Goal: Task Accomplishment & Management: Manage account settings

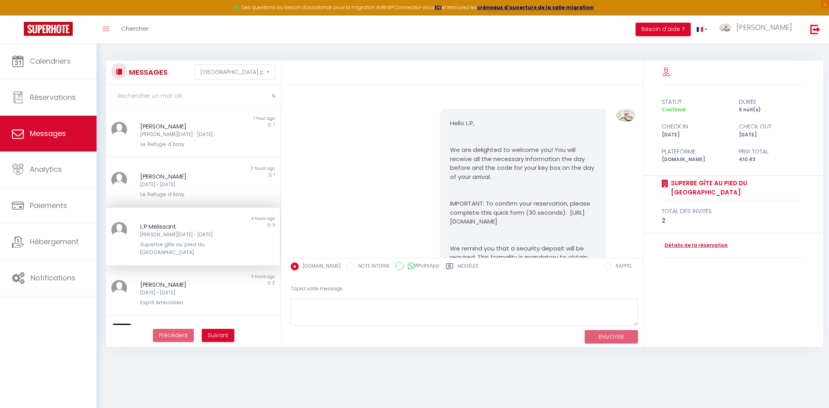
select select "message"
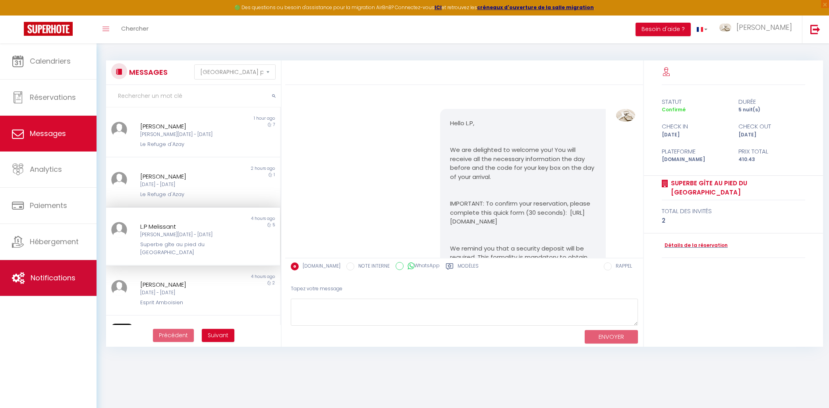
scroll to position [153, 0]
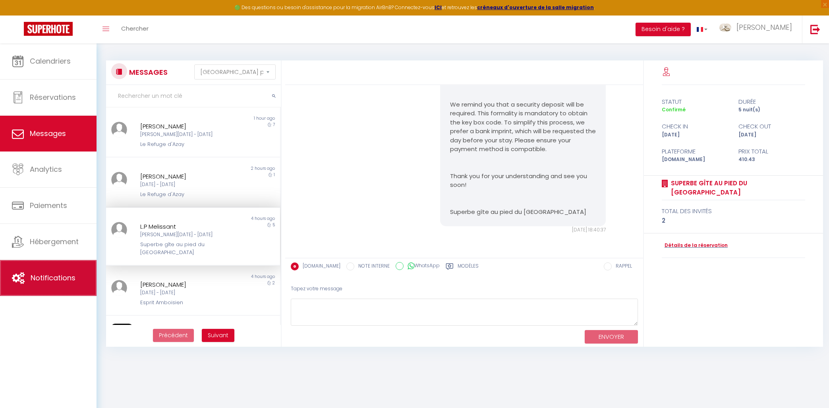
click at [46, 277] on span "Notifications" at bounding box center [53, 278] width 45 height 10
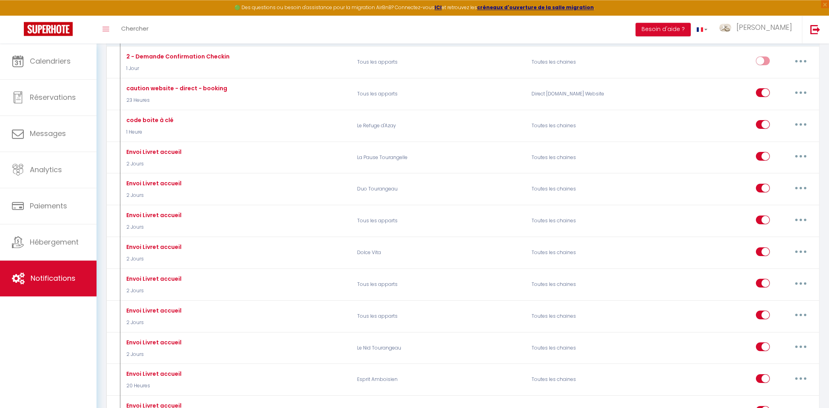
scroll to position [340, 0]
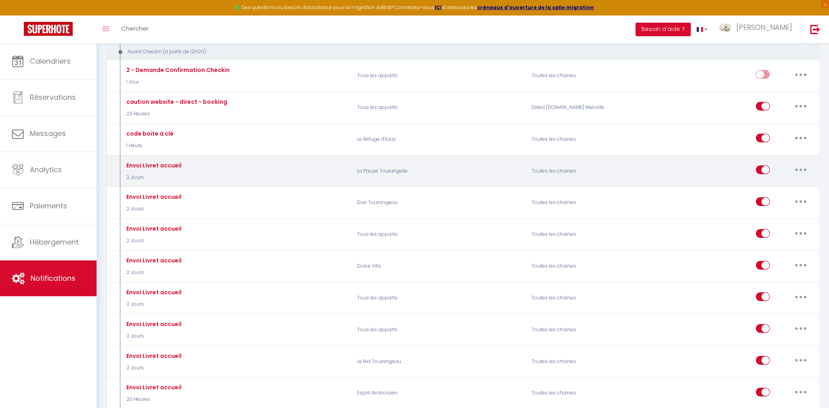
click at [802, 170] on button "button" at bounding box center [801, 169] width 22 height 13
click at [782, 201] on link "Dupliquer" at bounding box center [780, 202] width 59 height 14
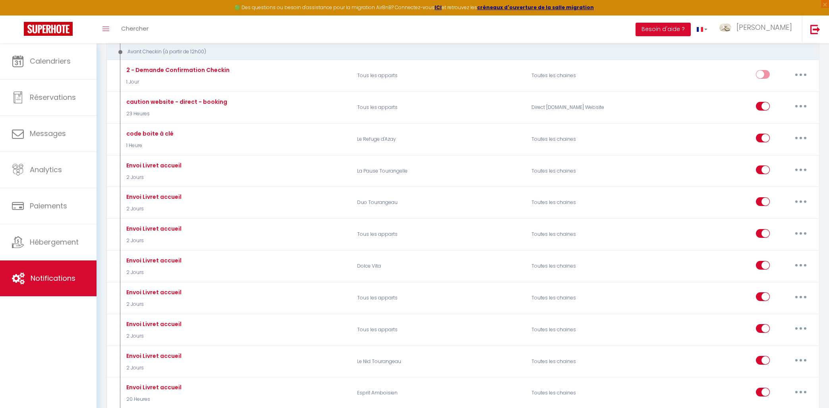
scroll to position [43, 0]
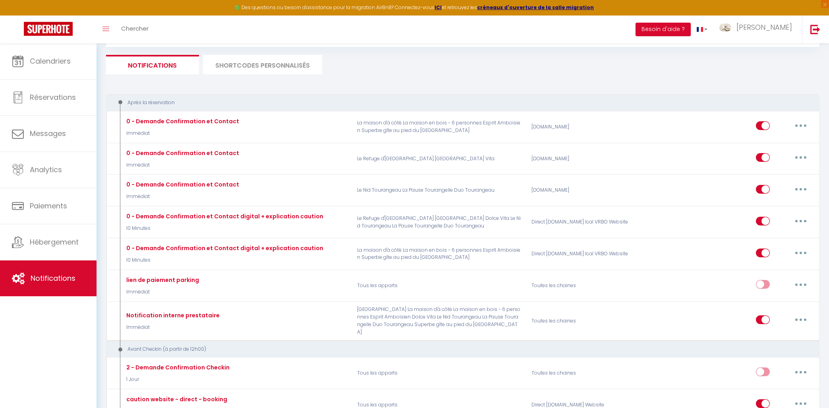
checkbox input "false"
checkbox input "true"
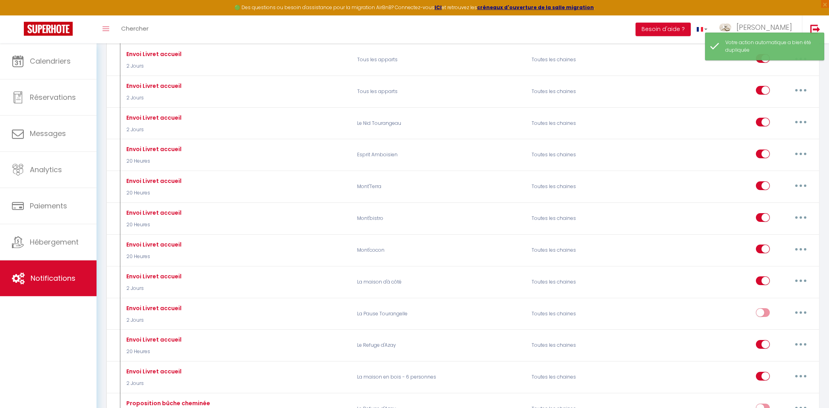
scroll to position [597, 0]
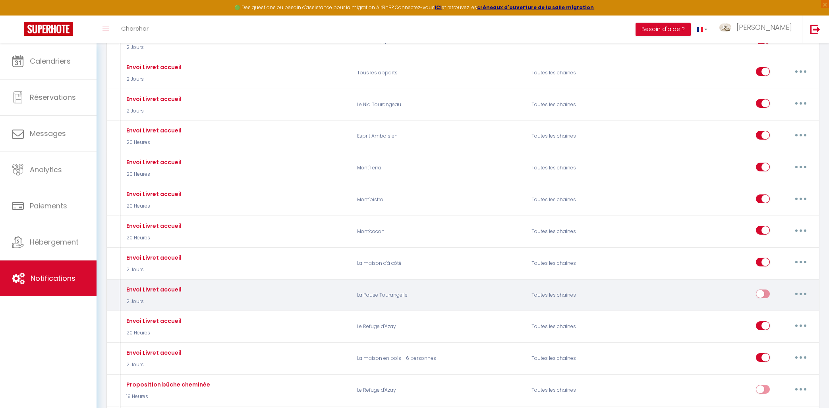
click at [809, 294] on button "button" at bounding box center [801, 293] width 22 height 13
click at [774, 312] on link "Editer" at bounding box center [780, 312] width 59 height 14
type input "Envoi Livret accueil"
select select "2 Jours"
select select "if_deposit_is_paid"
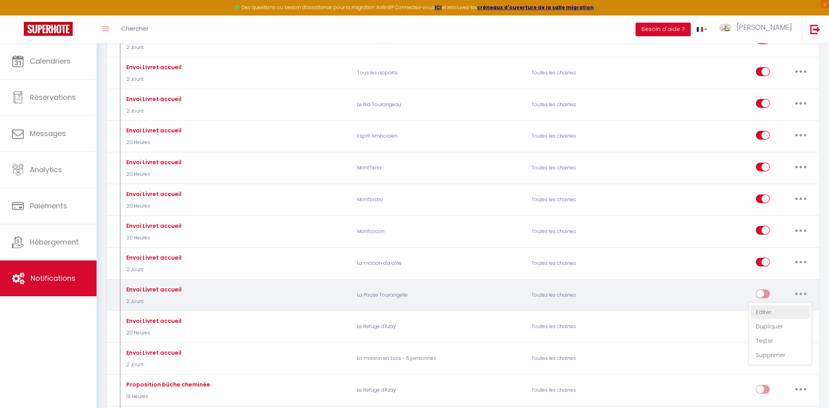
checkbox input "true"
checkbox input "false"
radio input "true"
type input "Votre livret d'accueil pour [RENTAL:NAME]​"
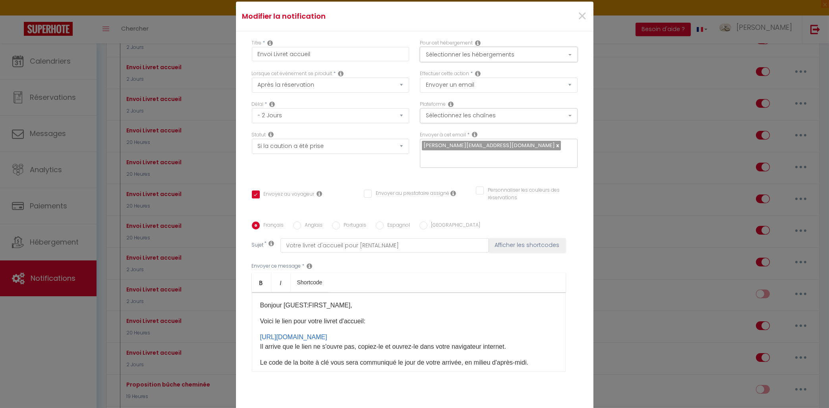
click at [433, 57] on button "Sélectionner les hébergements" at bounding box center [499, 54] width 158 height 15
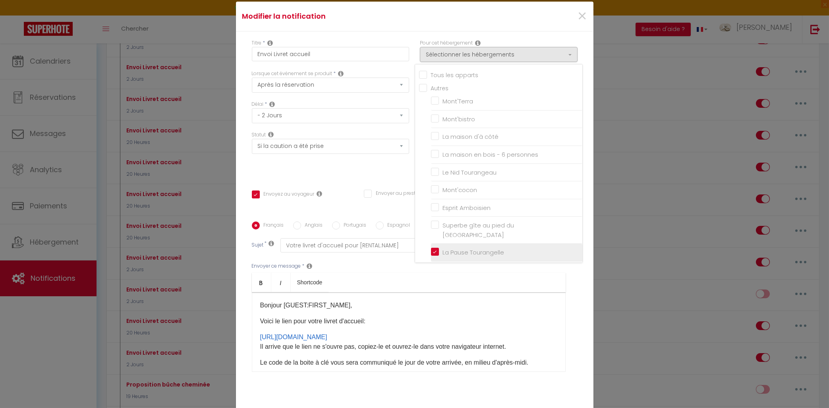
click at [436, 250] on input "La Pause Tourangelle" at bounding box center [506, 252] width 151 height 8
checkbox input "false"
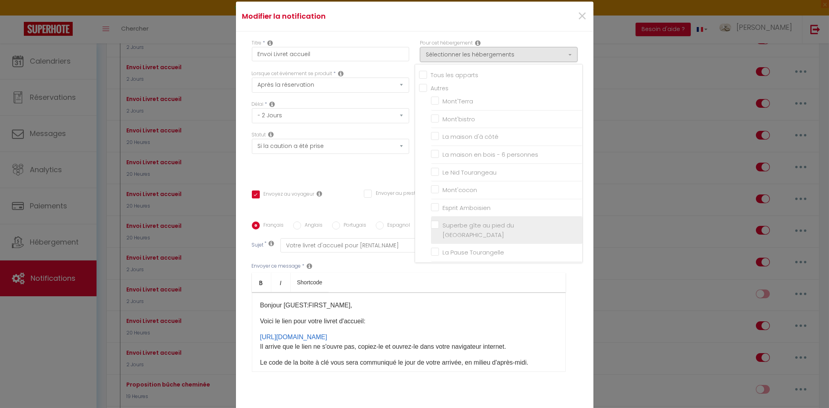
click at [439, 225] on label "Superbe gîte au pied du [GEOGRAPHIC_DATA]" at bounding box center [508, 230] width 138 height 19
click at [436, 226] on input "Superbe gîte au pied du [GEOGRAPHIC_DATA]" at bounding box center [506, 230] width 151 height 8
checkbox input "true"
checkbox input "false"
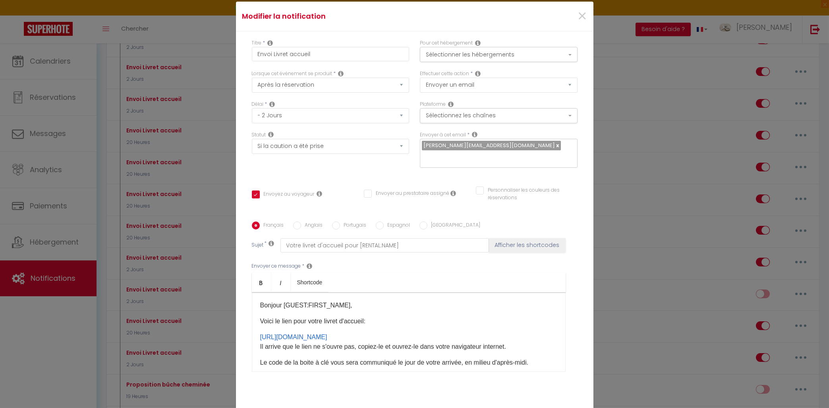
drag, startPoint x: 523, startPoint y: 339, endPoint x: 238, endPoint y: 335, distance: 284.9
click at [252, 335] on div "Bonjour [GUEST:FIRST_NAME]​, ​Voici le lien pour votre livret d'accueil: [URL][…" at bounding box center [409, 331] width 314 height 79
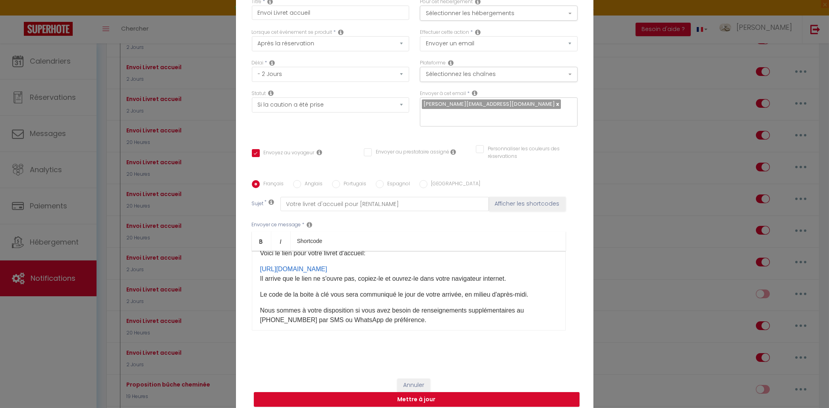
scroll to position [50, 0]
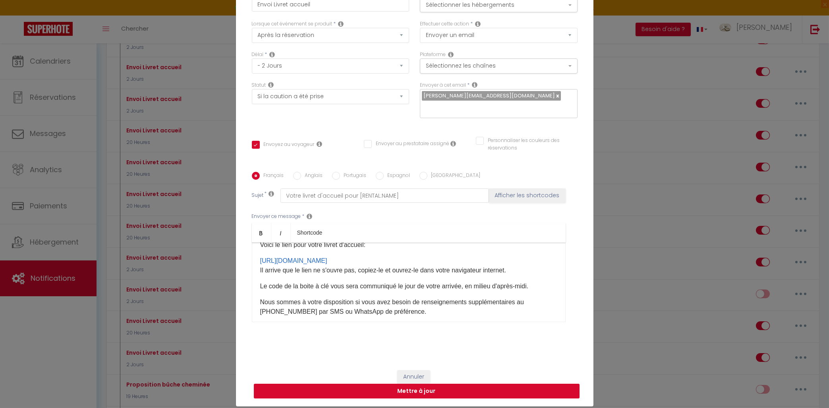
click at [439, 389] on button "Mettre à jour" at bounding box center [417, 390] width 326 height 15
checkbox input "true"
checkbox input "false"
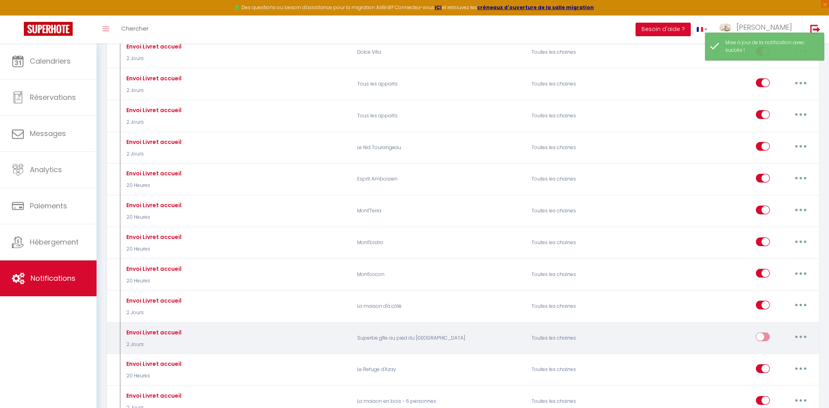
scroll to position [512, 0]
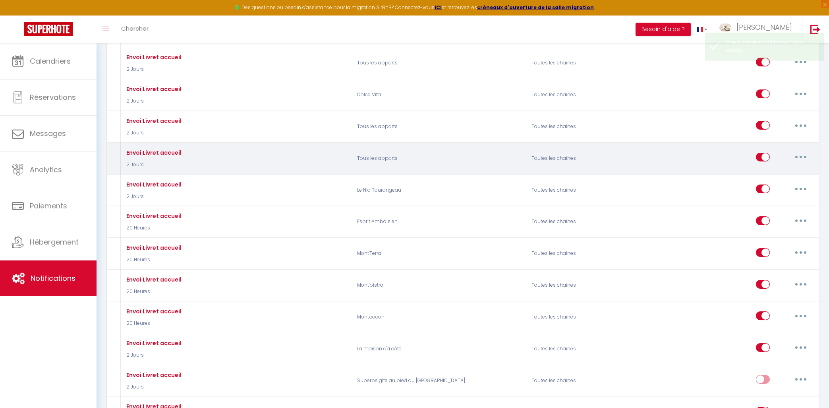
click at [796, 155] on button "button" at bounding box center [801, 157] width 22 height 13
click at [761, 172] on link "Editer" at bounding box center [780, 175] width 59 height 14
type input "Envoi Livret accueil"
select select "2 Jours"
select select "if_deposit_is_paid"
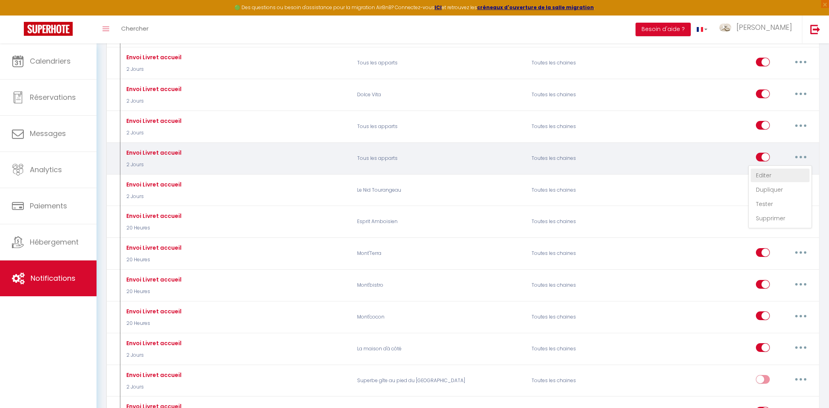
checkbox input "true"
checkbox input "false"
radio input "true"
type input "Votre livret d'accueil pour [RENTAL:NAME]​"
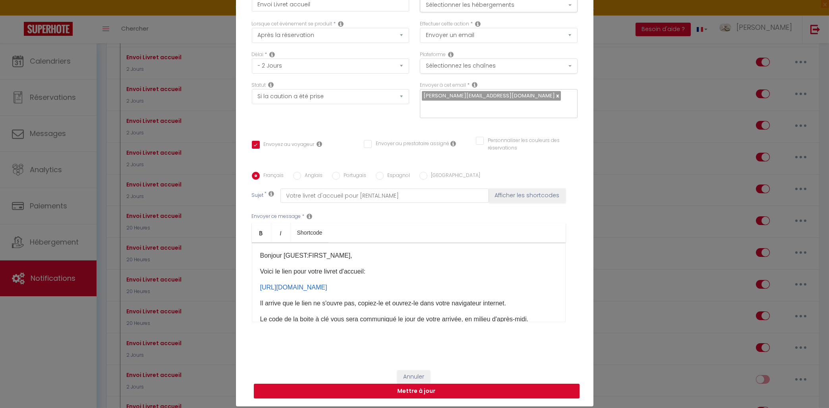
scroll to position [10, 0]
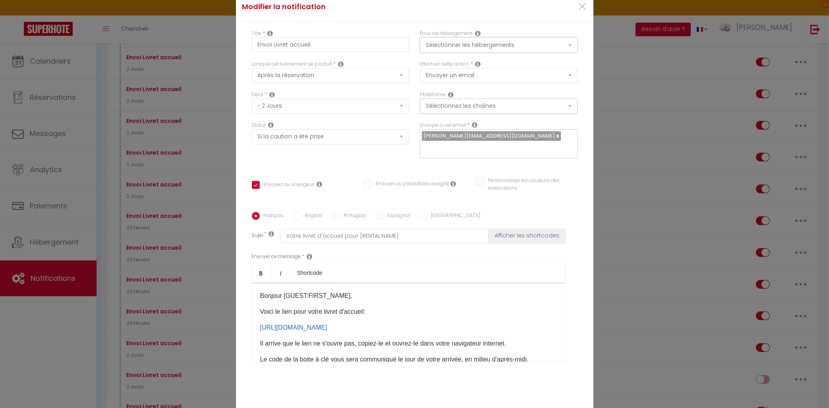
click at [456, 44] on button "Sélectionner les hébergements" at bounding box center [499, 44] width 158 height 15
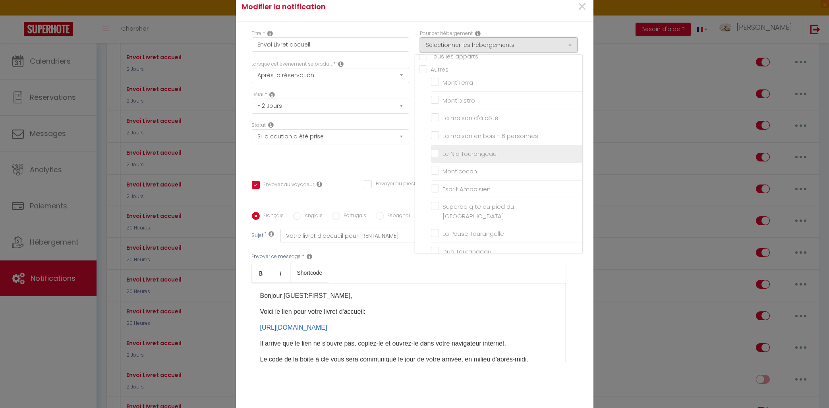
scroll to position [0, 0]
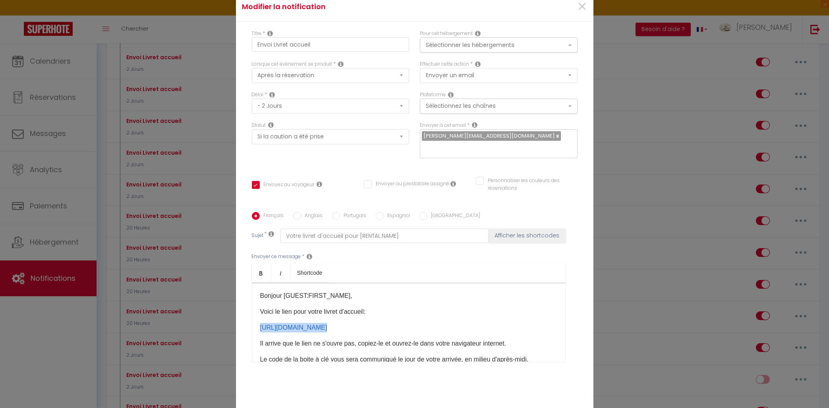
drag, startPoint x: 530, startPoint y: 327, endPoint x: 229, endPoint y: 330, distance: 300.4
click at [252, 330] on div "Bonjour [GUEST:FIRST_NAME]​, ​Voici le lien pour votre livret d'accueil: [URL][…" at bounding box center [409, 321] width 314 height 79
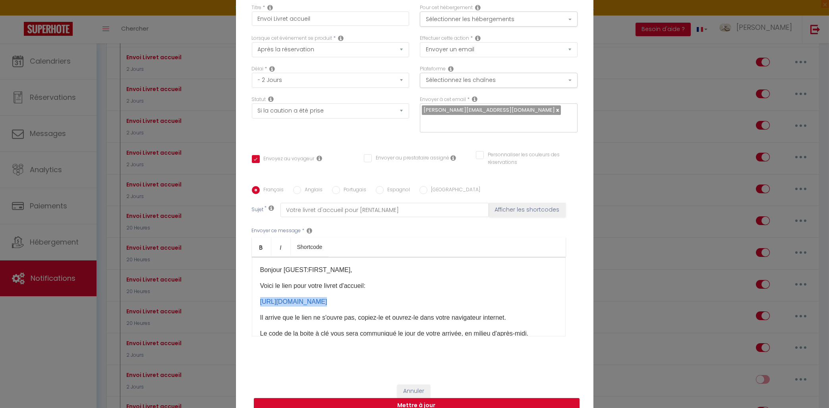
scroll to position [50, 0]
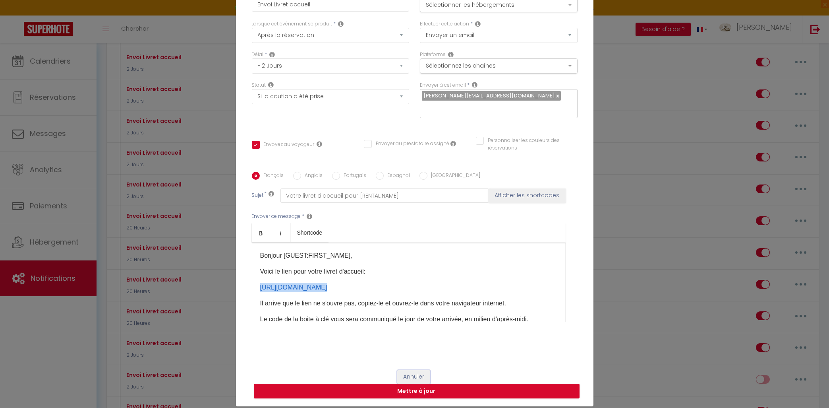
click at [418, 380] on button "Annuler" at bounding box center [413, 377] width 33 height 14
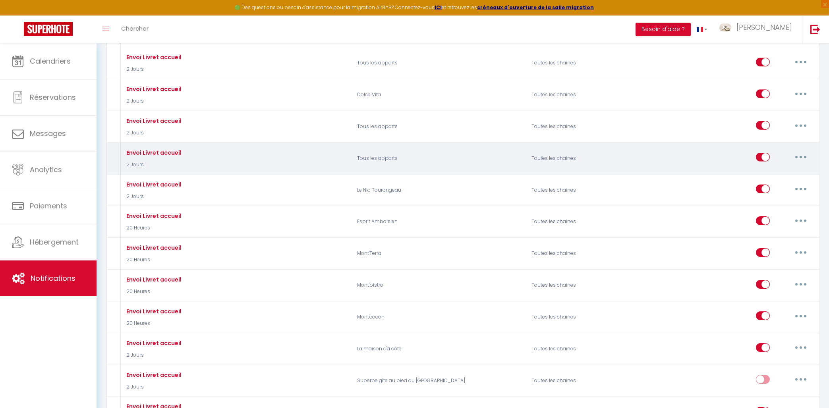
click at [797, 156] on button "button" at bounding box center [801, 157] width 22 height 13
click at [773, 220] on link "Supprimer" at bounding box center [780, 218] width 59 height 14
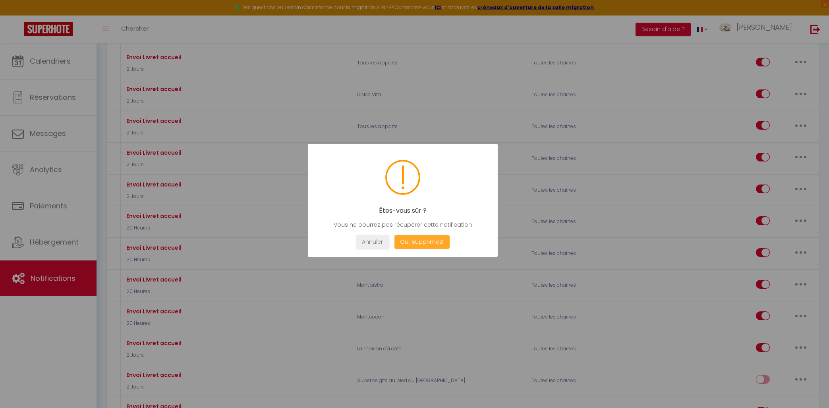
click at [431, 246] on button "Oui, supprimez!" at bounding box center [421, 242] width 55 height 14
checkbox input "false"
checkbox input "true"
checkbox input "false"
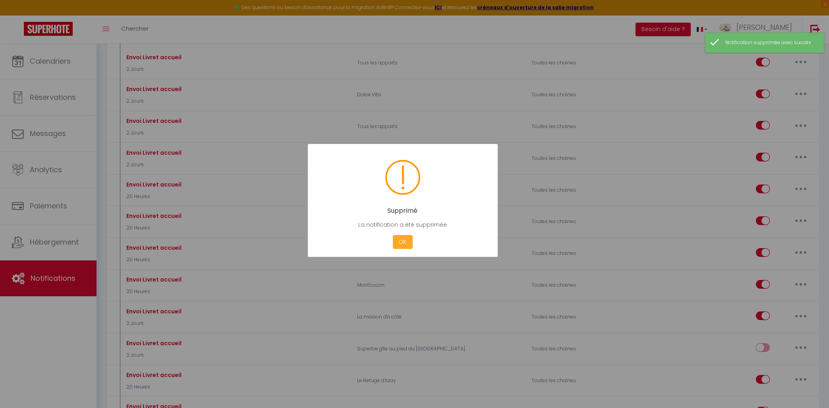
click at [398, 240] on button "OK" at bounding box center [403, 242] width 20 height 14
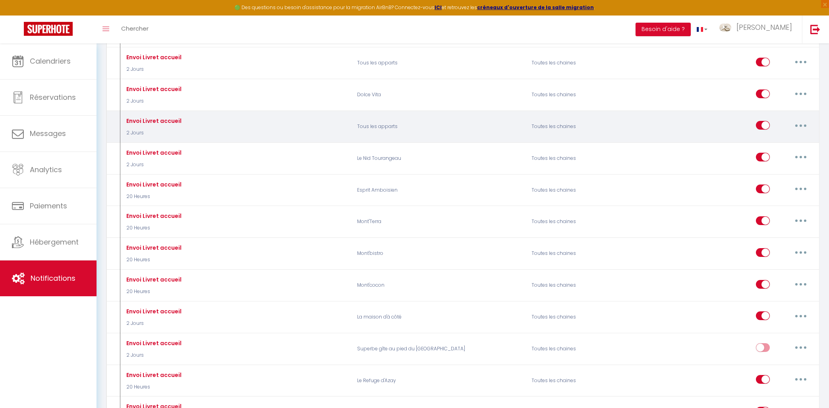
click at [804, 122] on button "button" at bounding box center [801, 125] width 22 height 13
click at [776, 187] on link "Supprimer" at bounding box center [780, 187] width 59 height 14
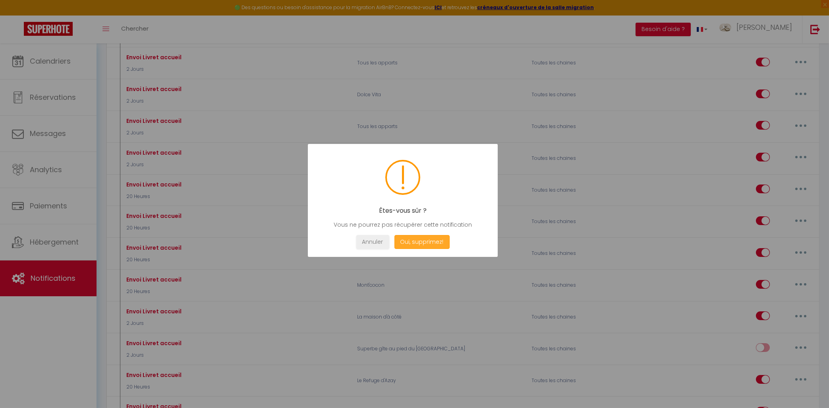
click at [433, 241] on button "Oui, supprimez!" at bounding box center [421, 242] width 55 height 14
checkbox input "false"
checkbox input "true"
checkbox input "false"
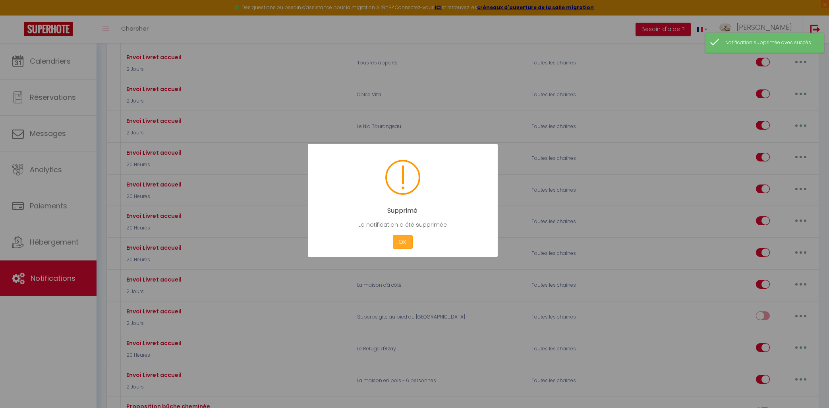
click at [403, 242] on button "OK" at bounding box center [403, 242] width 20 height 14
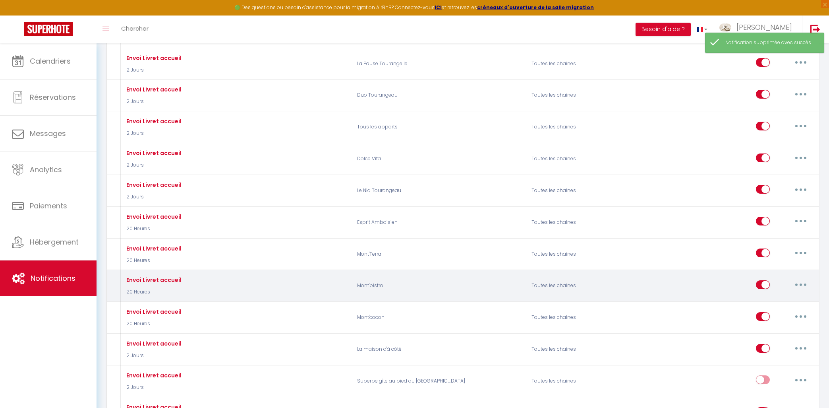
scroll to position [427, 0]
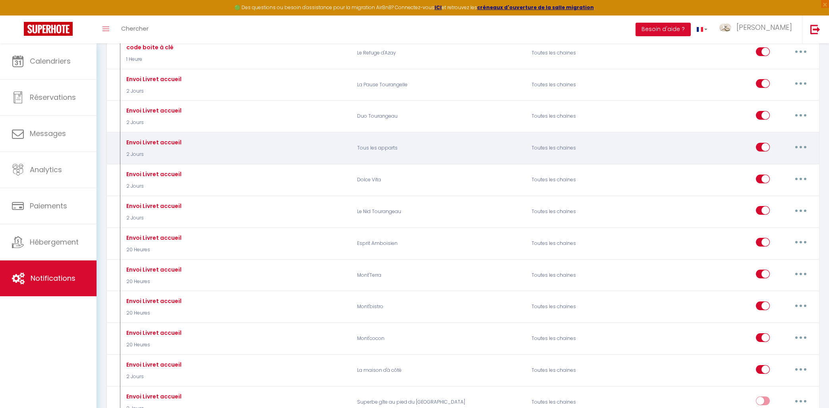
click at [802, 144] on button "button" at bounding box center [801, 147] width 22 height 13
click at [775, 206] on link "Supprimer" at bounding box center [780, 208] width 59 height 14
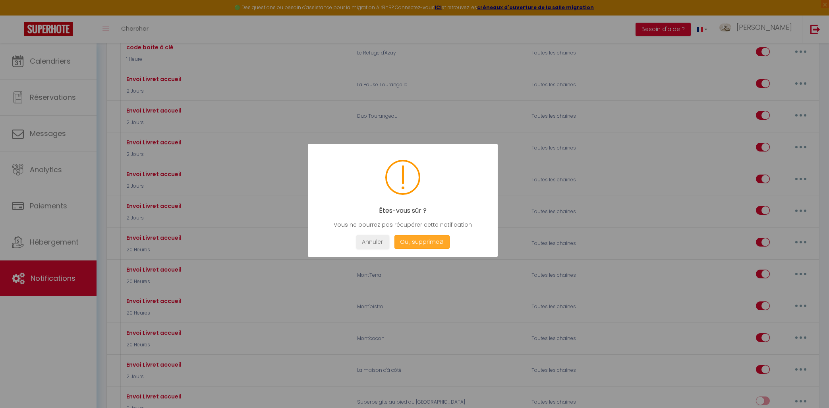
click at [441, 241] on button "Oui, supprimez!" at bounding box center [421, 242] width 55 height 14
checkbox input "false"
checkbox input "true"
checkbox input "false"
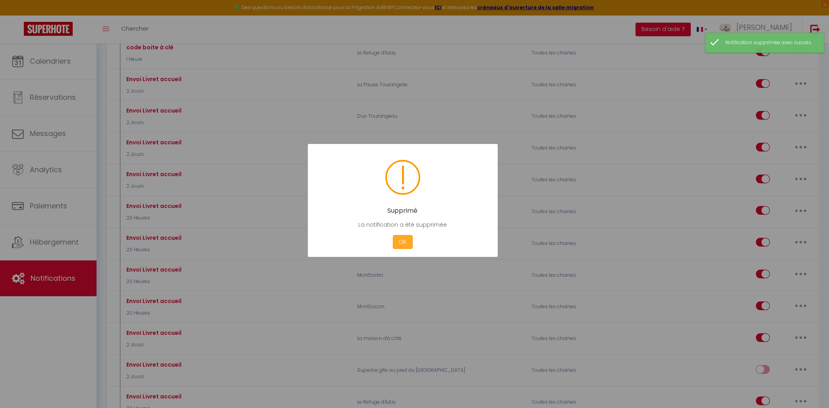
click at [399, 240] on button "OK" at bounding box center [403, 242] width 20 height 14
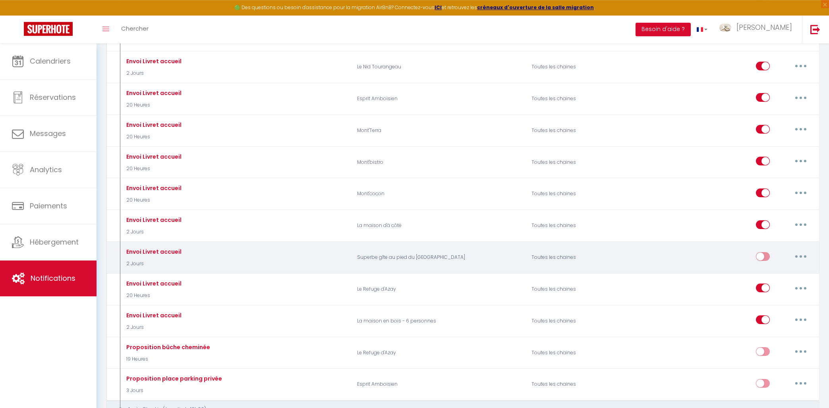
scroll to position [554, 0]
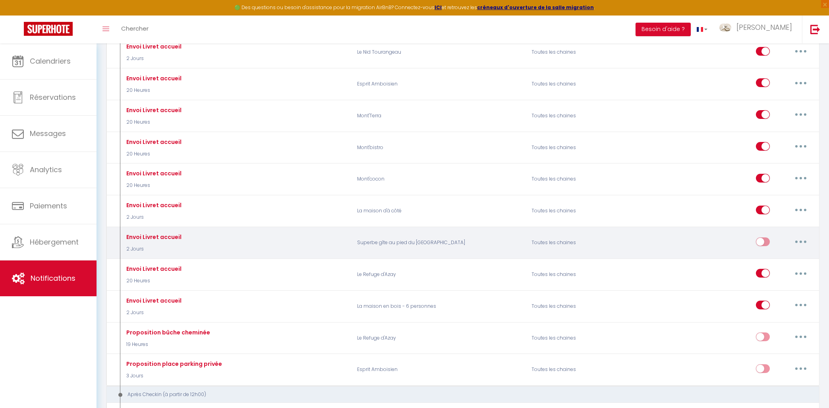
click at [767, 237] on input "checkbox" at bounding box center [763, 243] width 14 height 12
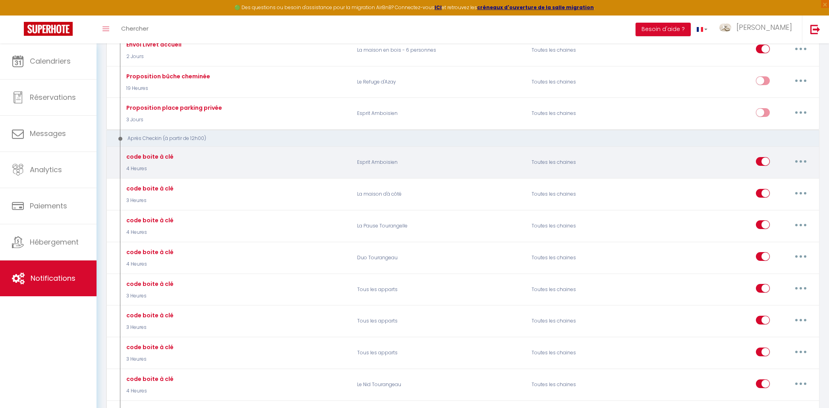
scroll to position [853, 0]
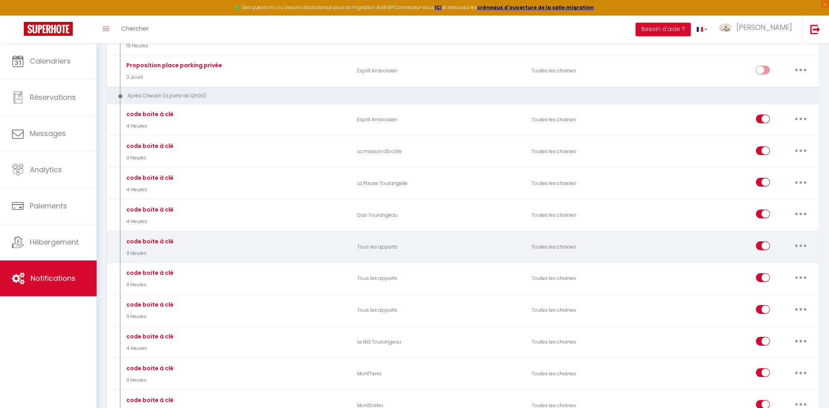
click at [805, 244] on button "button" at bounding box center [801, 245] width 22 height 13
click at [773, 305] on link "Supprimer" at bounding box center [780, 307] width 59 height 14
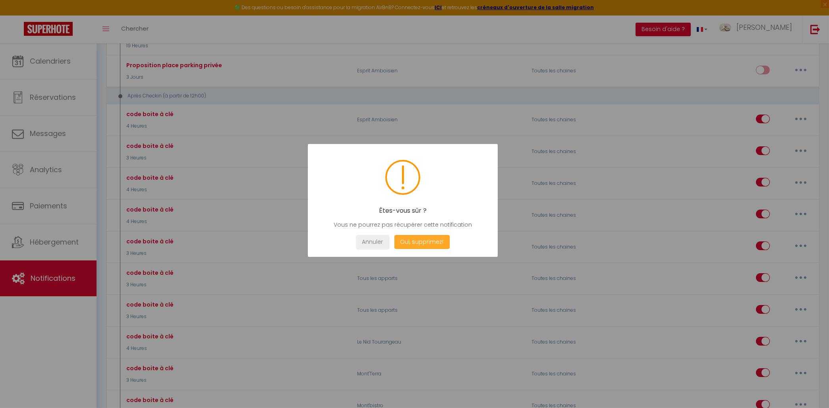
click at [407, 242] on button "Oui, supprimez!" at bounding box center [421, 242] width 55 height 14
checkbox input "true"
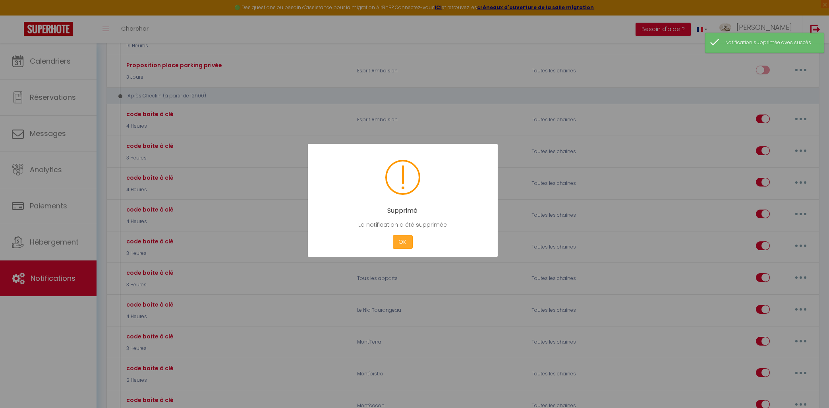
click at [404, 237] on button "OK" at bounding box center [403, 242] width 20 height 14
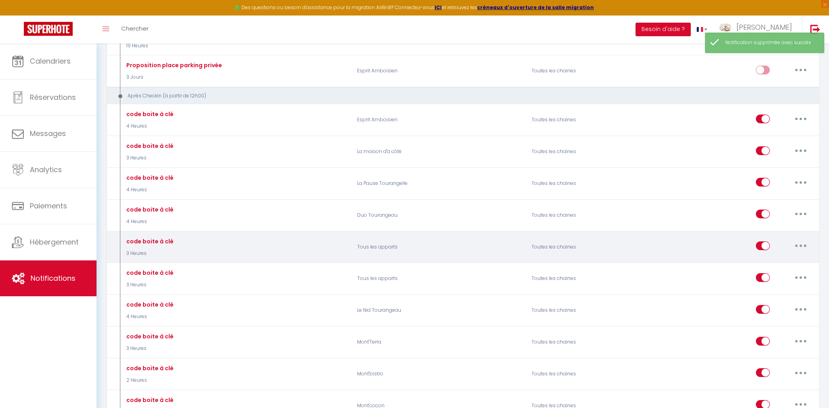
click at [805, 243] on button "button" at bounding box center [801, 245] width 22 height 13
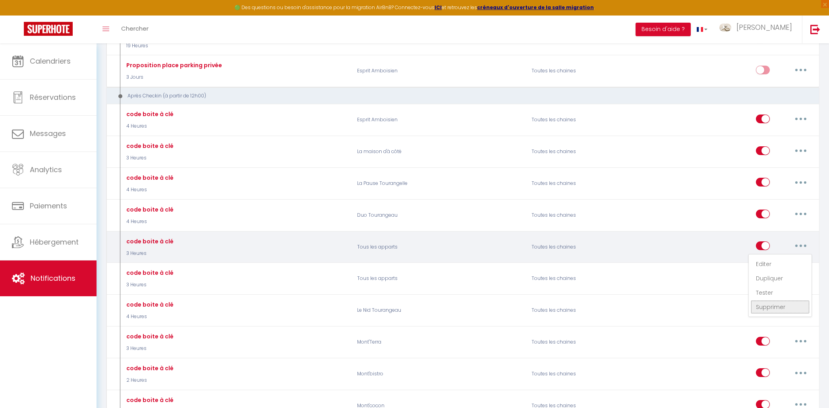
click at [774, 302] on link "Supprimer" at bounding box center [780, 307] width 59 height 14
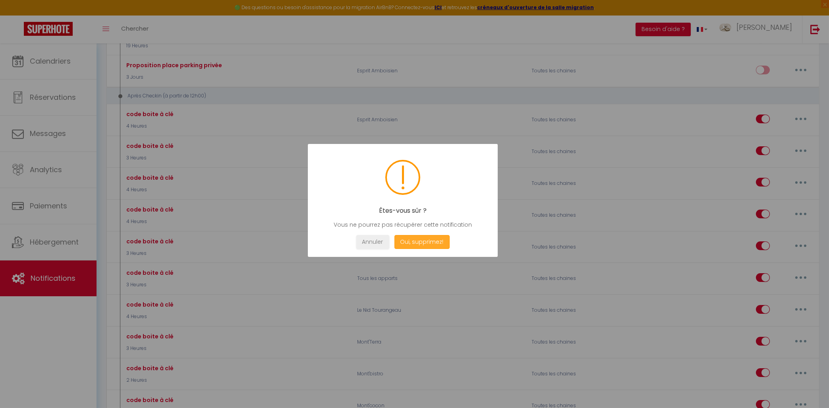
click at [431, 244] on button "Oui, supprimez!" at bounding box center [421, 242] width 55 height 14
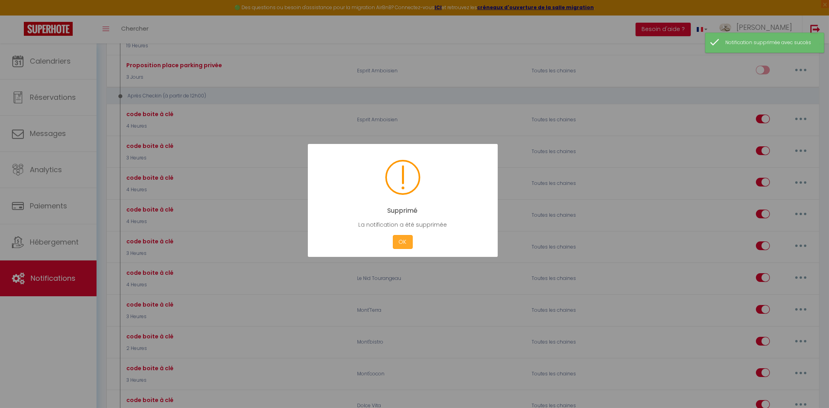
click at [410, 243] on button "OK" at bounding box center [403, 242] width 20 height 14
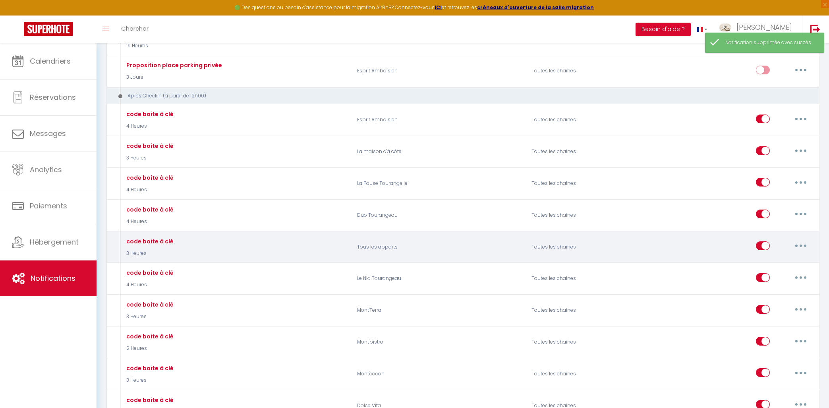
click at [804, 242] on button "button" at bounding box center [801, 245] width 22 height 13
click at [781, 304] on link "Supprimer" at bounding box center [780, 307] width 59 height 14
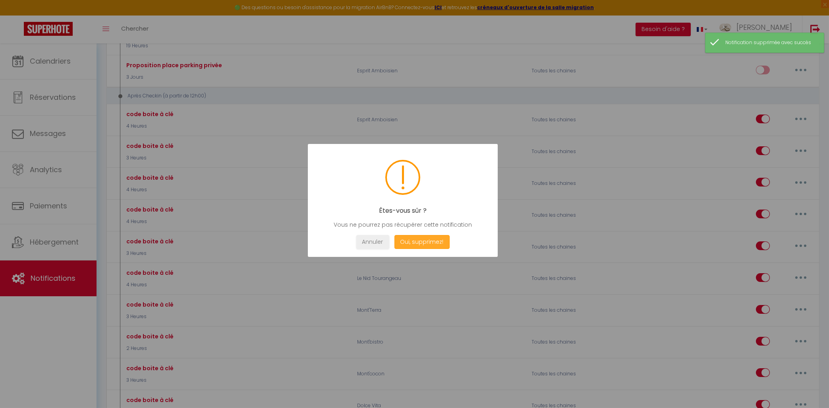
click at [426, 240] on button "Oui, supprimez!" at bounding box center [421, 242] width 55 height 14
click at [399, 241] on button "OK" at bounding box center [403, 242] width 20 height 14
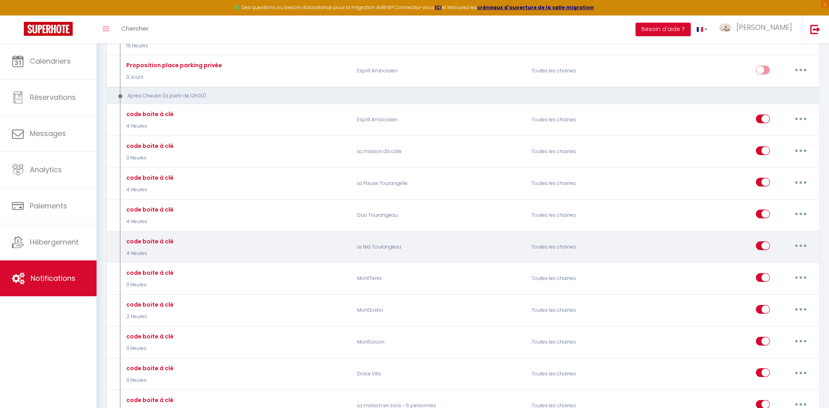
click at [802, 243] on button "button" at bounding box center [801, 245] width 22 height 13
click at [773, 277] on link "Dupliquer" at bounding box center [780, 278] width 59 height 14
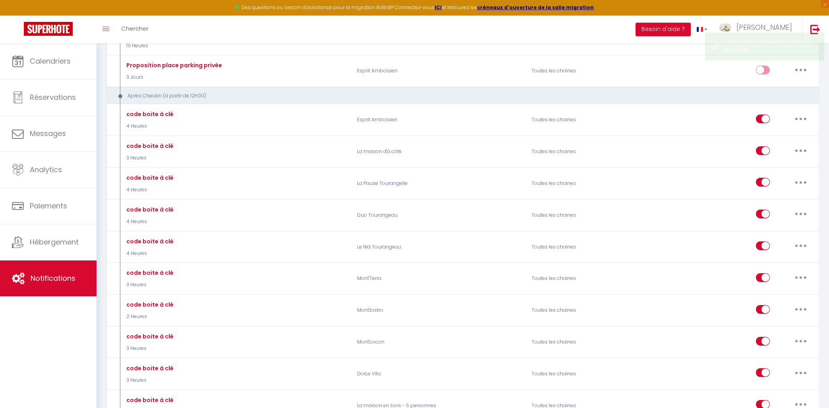
scroll to position [43, 0]
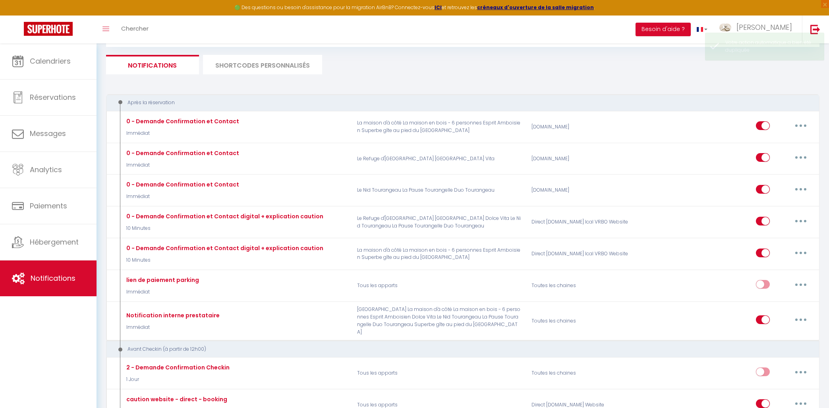
checkbox input "false"
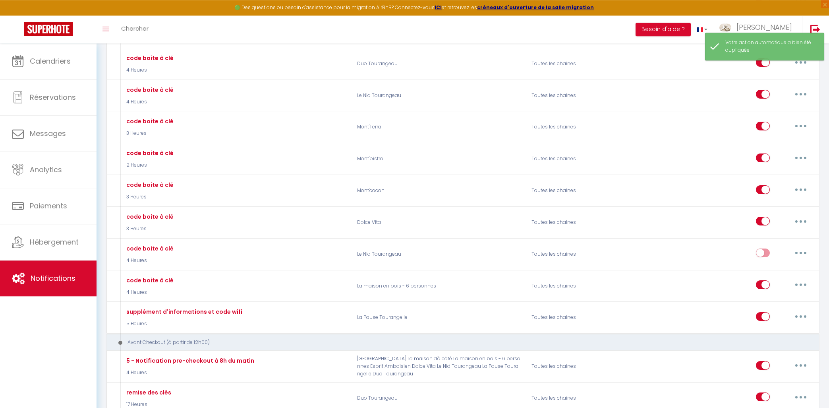
scroll to position [1023, 0]
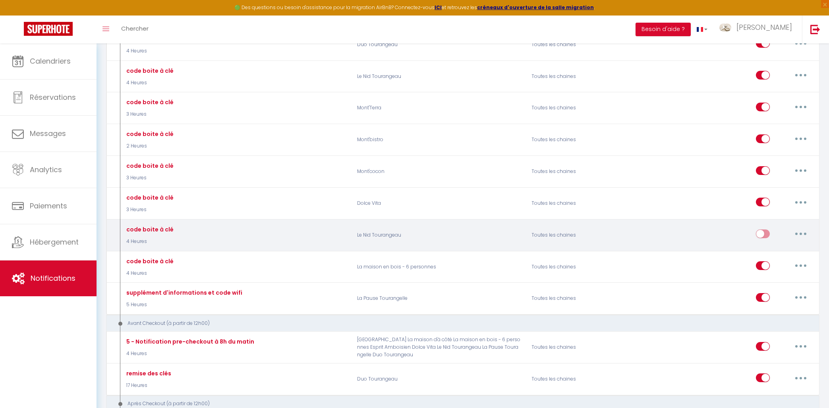
click at [796, 233] on button "button" at bounding box center [801, 233] width 22 height 13
click at [769, 250] on link "Editer" at bounding box center [780, 252] width 59 height 14
type input "code boite à clé"
select select "3"
select select "4 Heures"
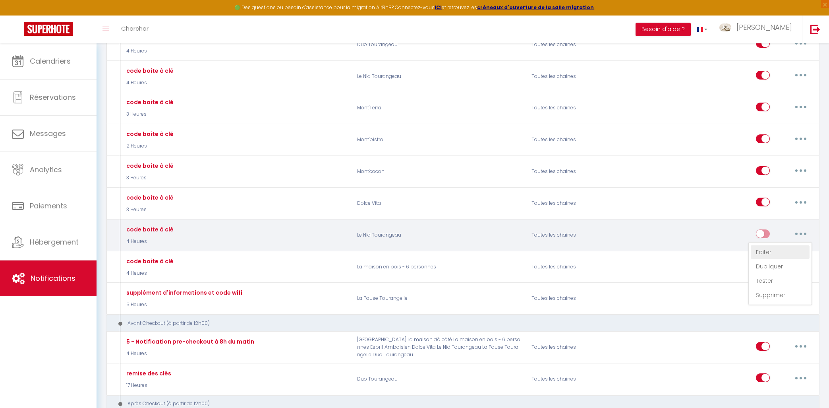
select select "if_deposit_is_paid"
checkbox input "true"
checkbox input "false"
radio input "true"
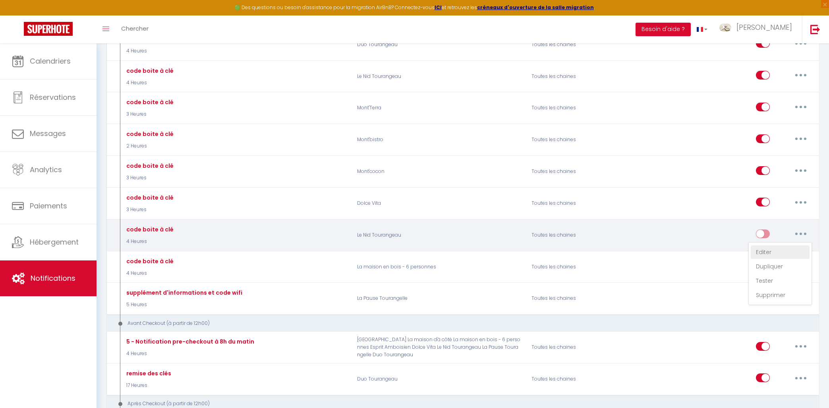
type input "Votre code pour la boite à clé"
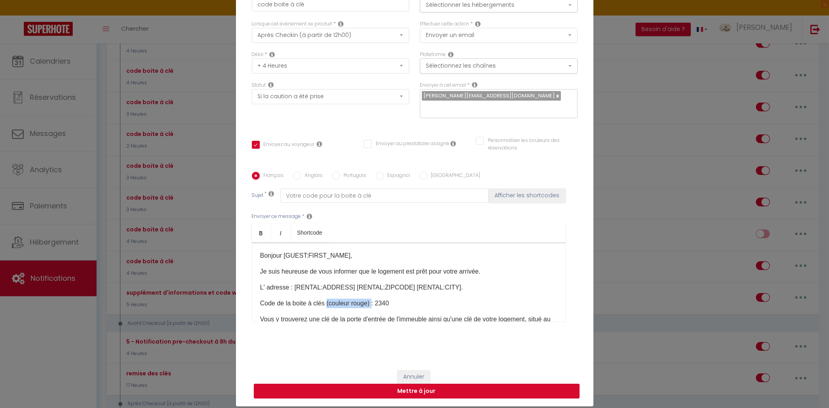
drag, startPoint x: 373, startPoint y: 307, endPoint x: 328, endPoint y: 308, distance: 45.3
click at [328, 308] on p "Code de la boite à clés (couleur rouge) : 2340" at bounding box center [408, 303] width 297 height 10
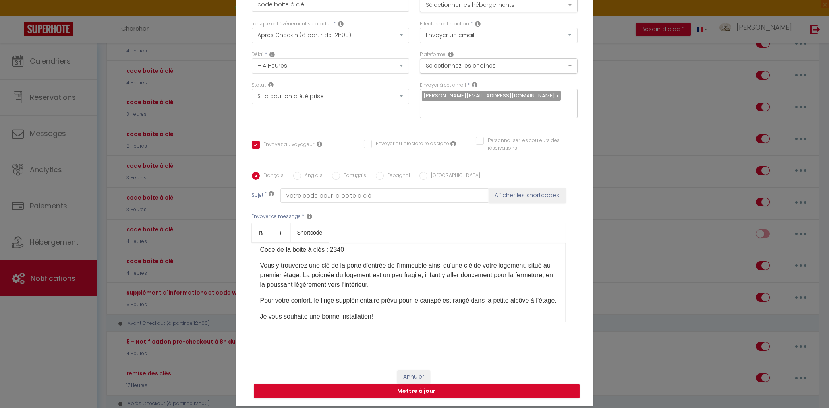
scroll to position [43, 0]
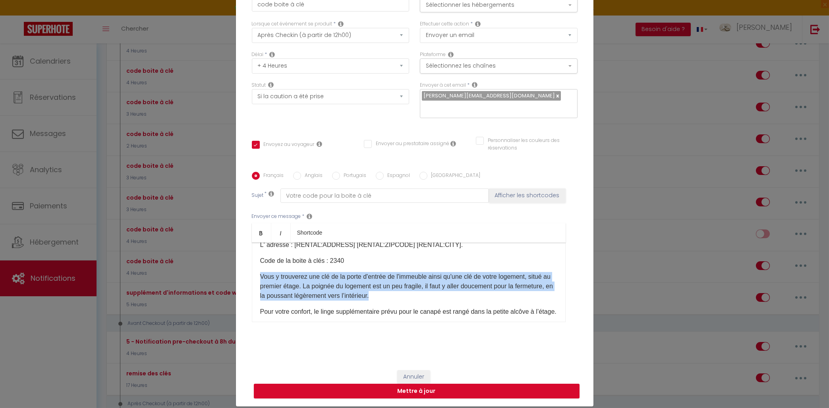
drag, startPoint x: 422, startPoint y: 299, endPoint x: 258, endPoint y: 277, distance: 165.6
click at [258, 277] on div "Bonjour [GUEST:FIRST_NAME], Je suis heureuse de vous informer que le logement e…" at bounding box center [409, 281] width 314 height 79
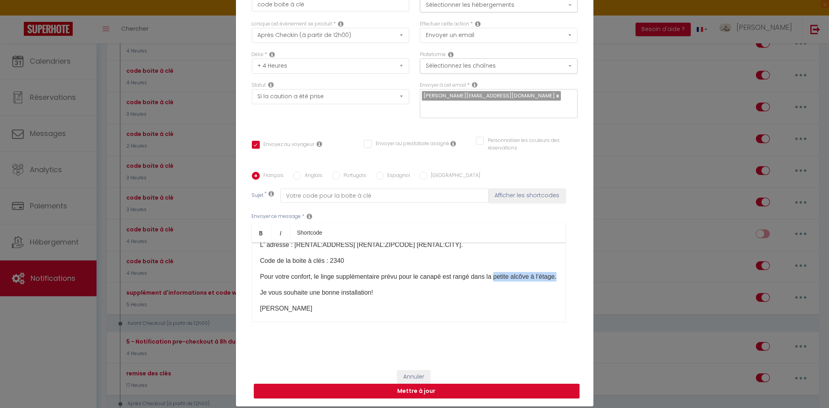
drag, startPoint x: 498, startPoint y: 278, endPoint x: 550, endPoint y: 286, distance: 52.4
click at [550, 281] on p "​Pour votre confort, le linge supplémentaire prévu pour le canapé est rangé dan…" at bounding box center [408, 277] width 297 height 10
click at [343, 260] on p "Code de la boite à clés : 2340" at bounding box center [408, 261] width 297 height 10
drag, startPoint x: 345, startPoint y: 262, endPoint x: 332, endPoint y: 259, distance: 13.1
click at [332, 259] on p "Code de la boite à clés : 2340" at bounding box center [408, 261] width 297 height 10
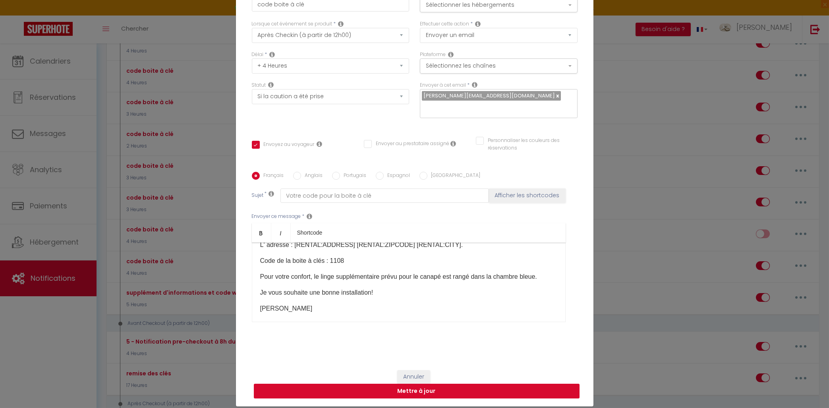
click at [382, 394] on button "Mettre à jour" at bounding box center [417, 390] width 326 height 15
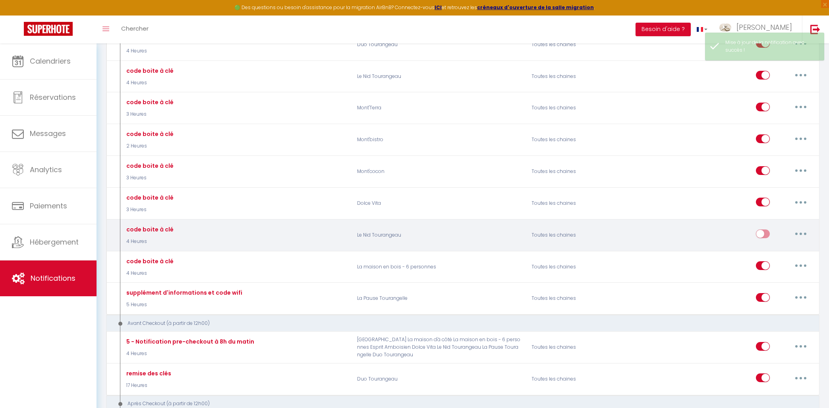
click at [797, 231] on button "button" at bounding box center [801, 233] width 22 height 13
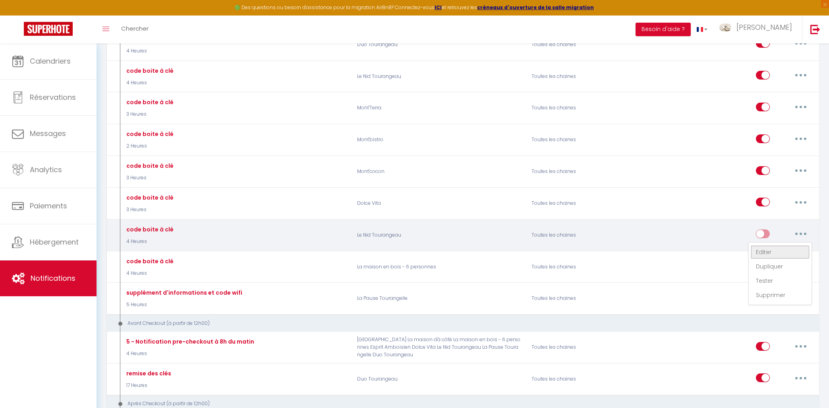
click at [774, 254] on link "Editer" at bounding box center [780, 252] width 59 height 14
type input "code boite à clé"
checkbox input "false"
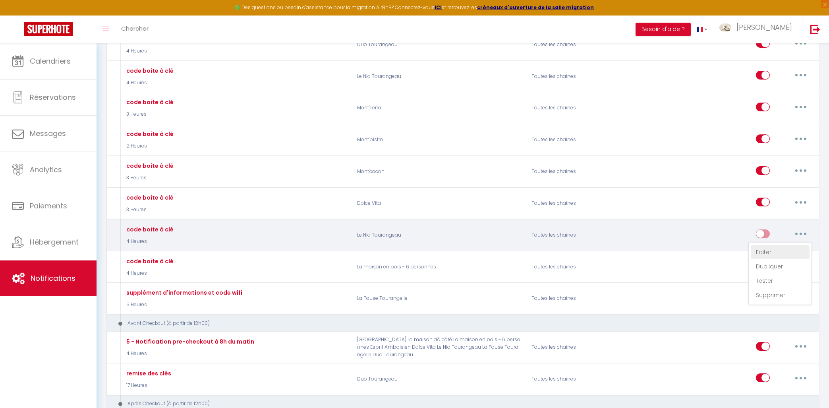
checkbox input "false"
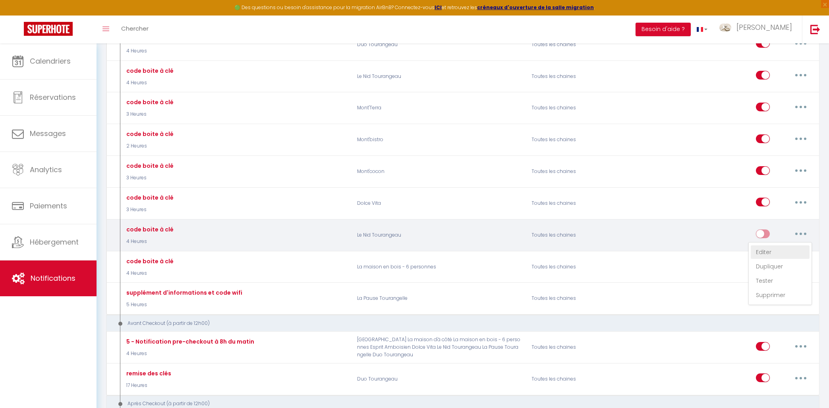
checkbox input "false"
select select "3"
select select "4 Heures"
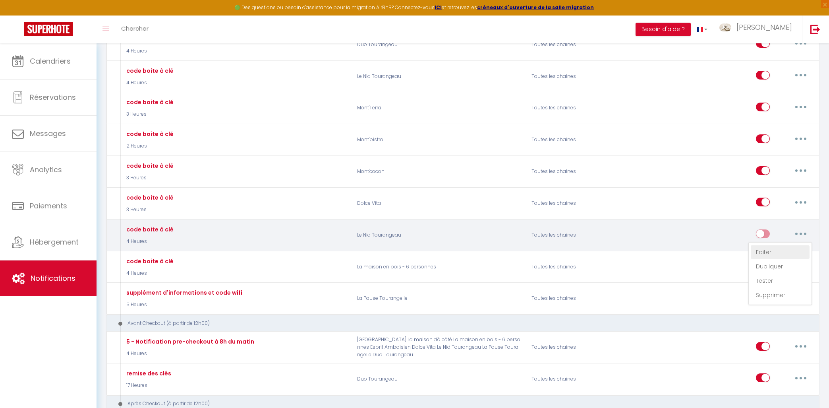
select select "if_deposit_is_paid"
checkbox input "true"
checkbox input "false"
radio input "true"
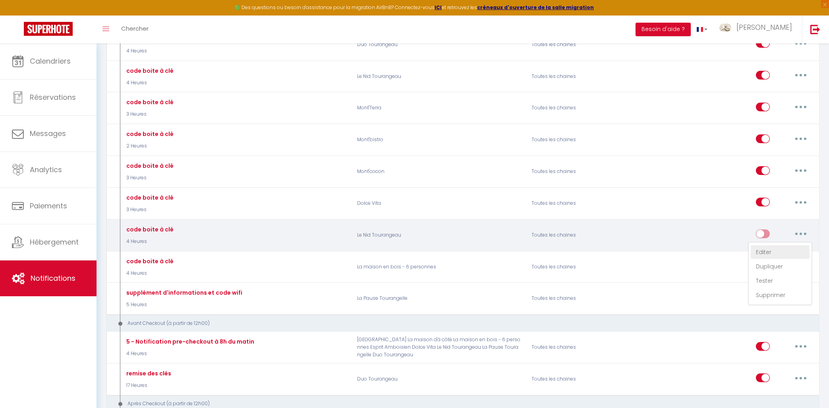
type input "Votre code pour la boite à clé"
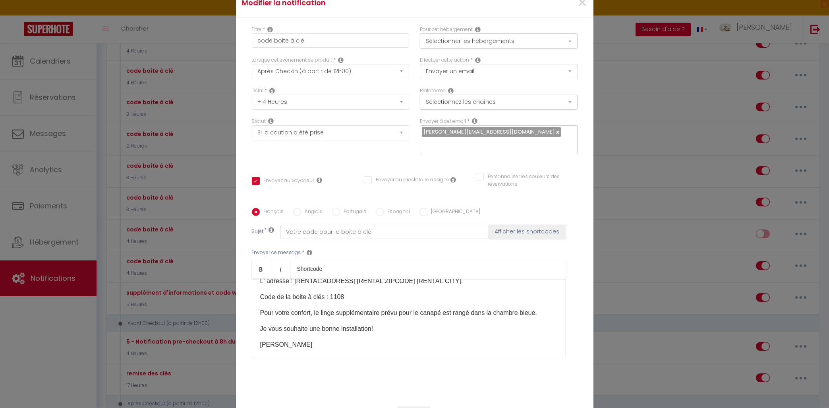
scroll to position [0, 0]
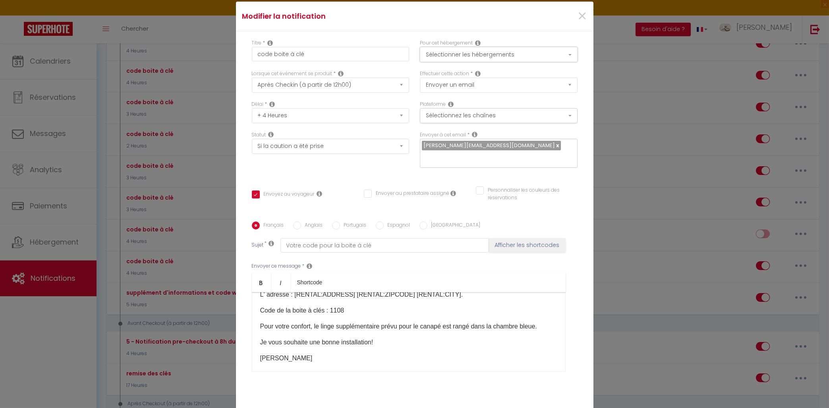
click at [455, 51] on button "Sélectionner les hébergements" at bounding box center [499, 54] width 158 height 15
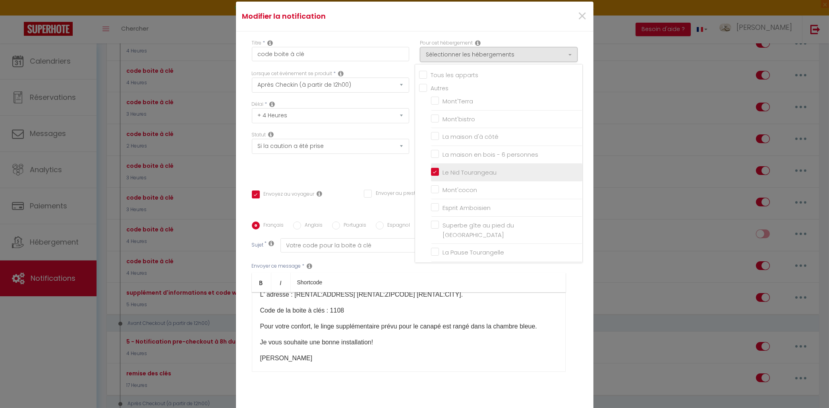
click at [436, 170] on input "Le Nid Tourangeau" at bounding box center [506, 172] width 151 height 8
checkbox input "false"
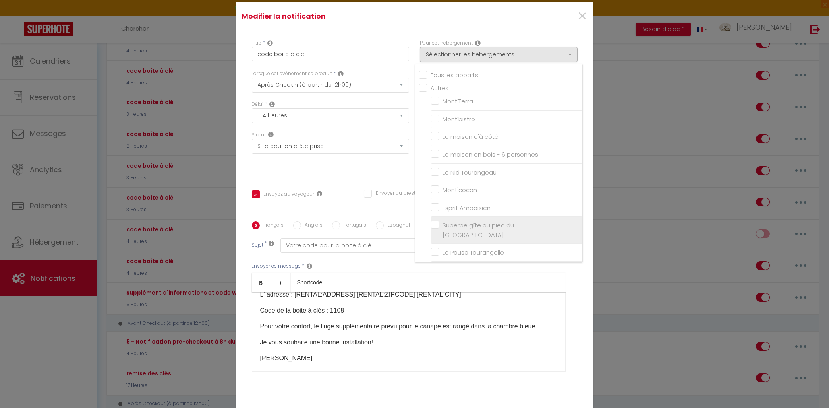
click at [439, 224] on label "Superbe gîte au pied du [GEOGRAPHIC_DATA]" at bounding box center [508, 230] width 138 height 19
click at [435, 226] on input "Superbe gîte au pied du [GEOGRAPHIC_DATA]" at bounding box center [506, 230] width 151 height 8
checkbox input "true"
checkbox input "false"
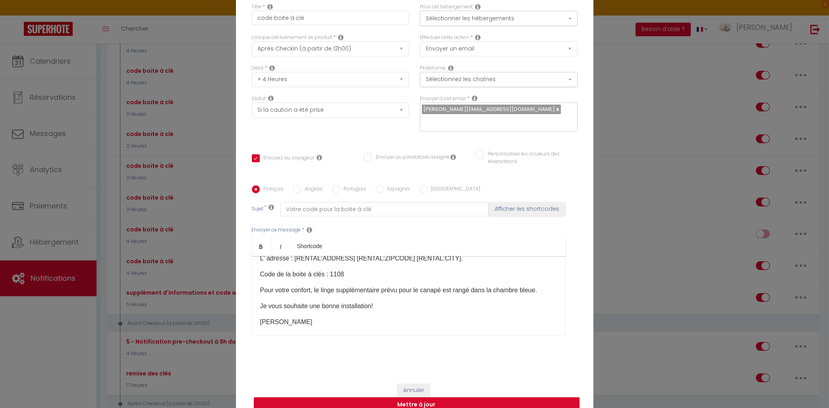
scroll to position [50, 0]
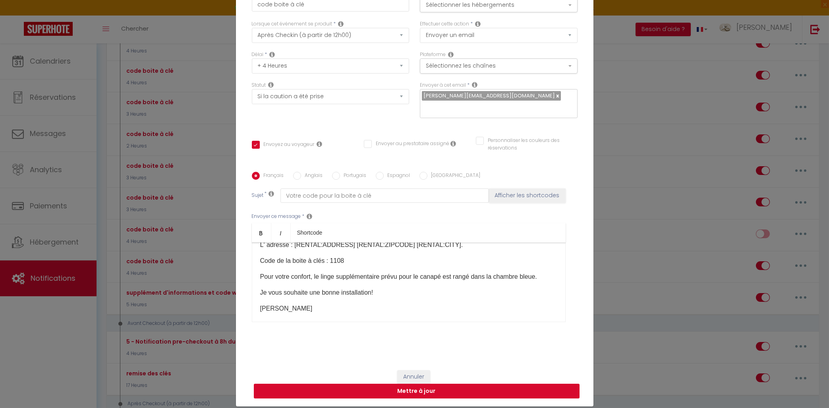
click at [435, 391] on button "Mettre à jour" at bounding box center [417, 390] width 326 height 15
checkbox input "true"
checkbox input "false"
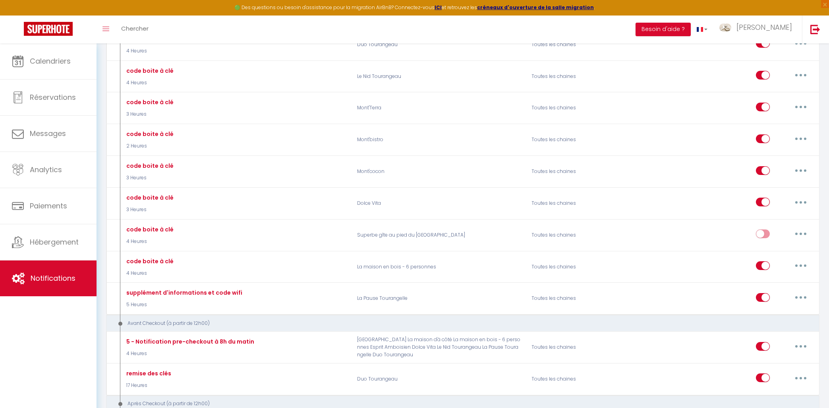
scroll to position [1066, 0]
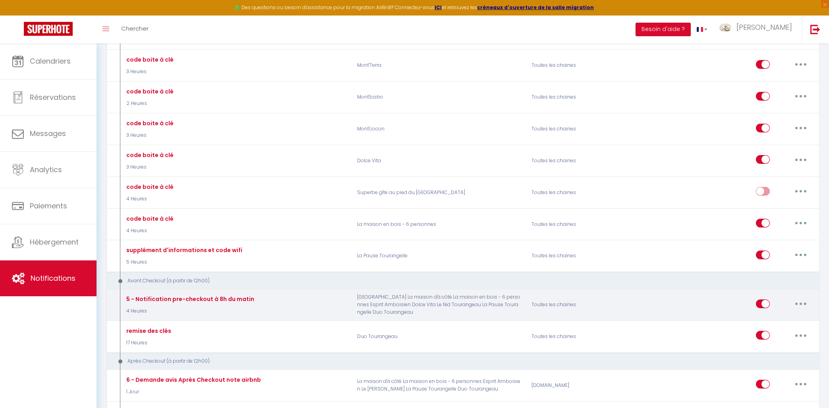
click at [803, 299] on button "button" at bounding box center [801, 303] width 22 height 13
click at [772, 318] on link "Editer" at bounding box center [780, 322] width 59 height 14
type input "5 - Notification pre-checkout à 8h du matin"
select select "4"
select select "4 Heures"
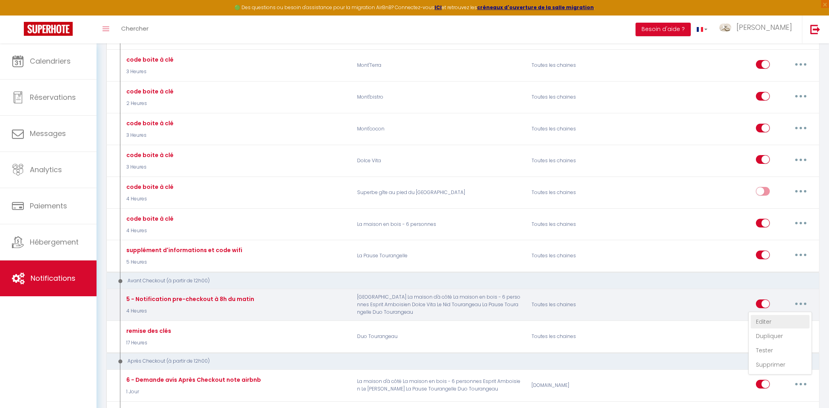
select select "if_booking_is_paid"
checkbox input "true"
checkbox input "false"
radio input "true"
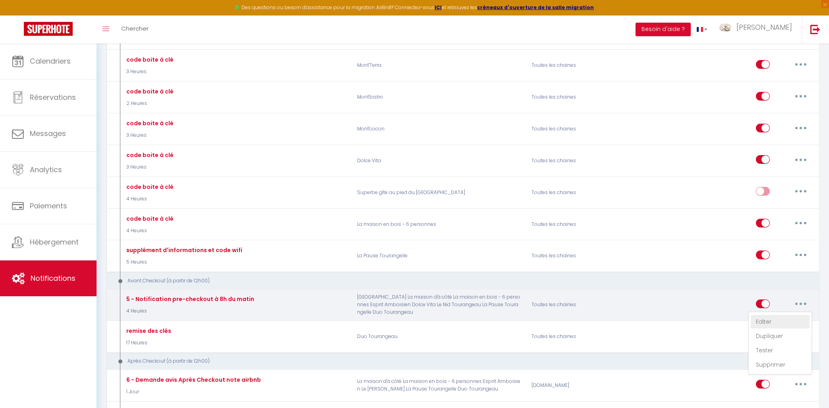
type input "Procédure pour votre départ - [RENTAL:NAME] - [GUEST:FIRST_NAME] [GUEST:NAME]"
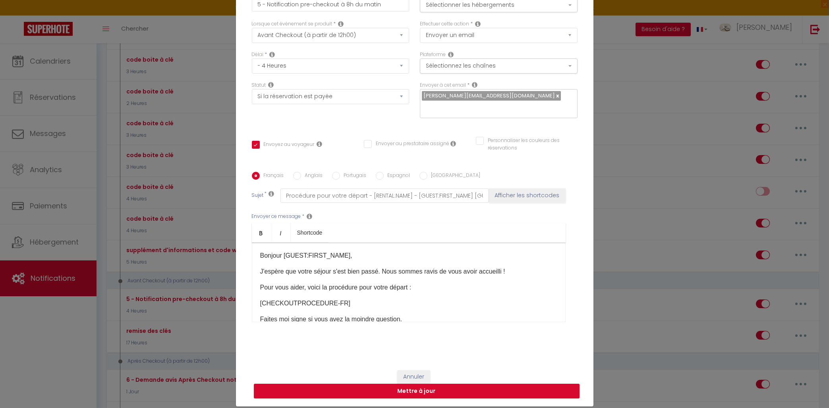
scroll to position [27, 0]
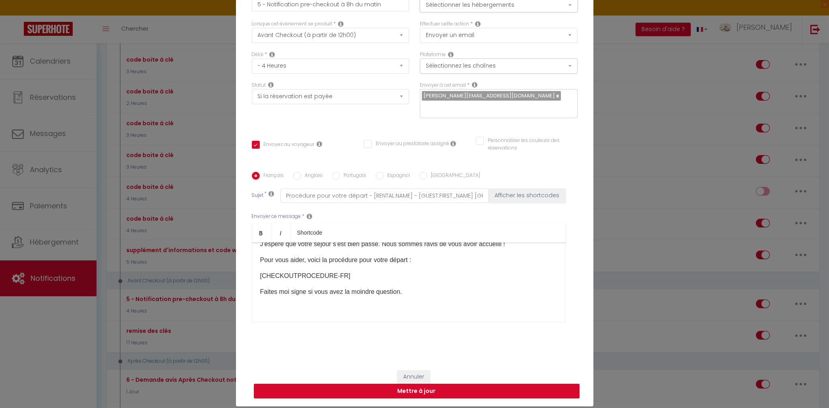
click at [429, 5] on button "Sélectionner les hébergements" at bounding box center [499, 4] width 158 height 15
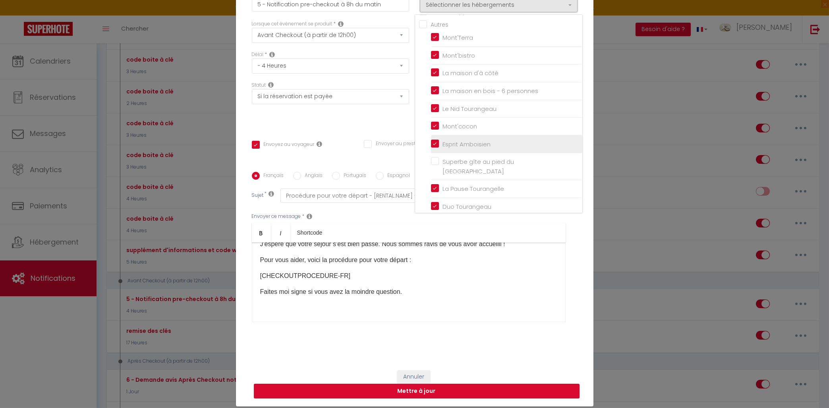
scroll to position [0, 0]
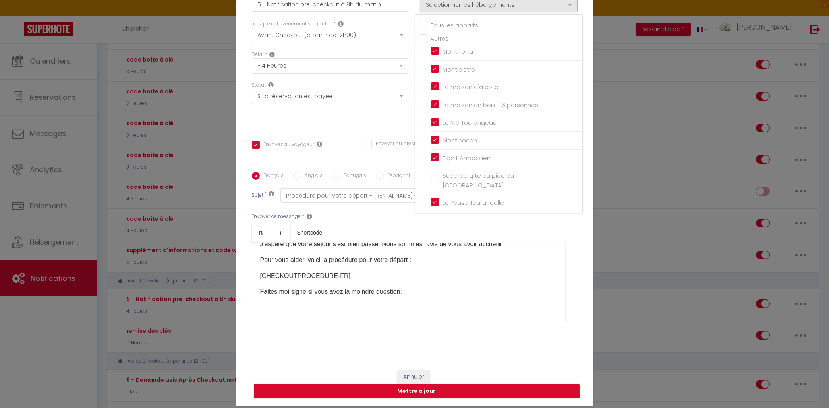
click at [431, 172] on ul "Autres [GEOGRAPHIC_DATA] [GEOGRAPHIC_DATA] La maison d'à côté La maison en bois…" at bounding box center [500, 149] width 163 height 231
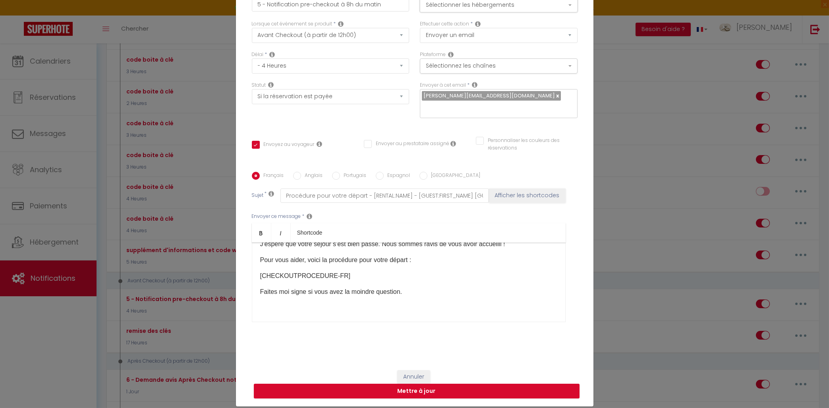
click at [463, 9] on button "Sélectionner les hébergements" at bounding box center [499, 4] width 158 height 15
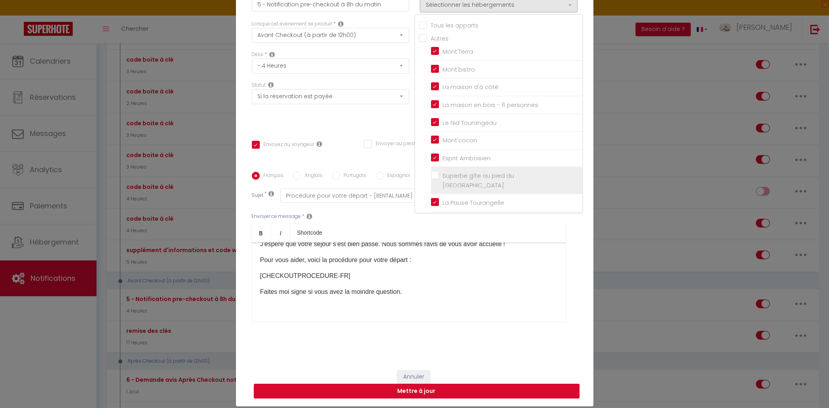
click at [439, 172] on label "Superbe gîte au pied du [GEOGRAPHIC_DATA]" at bounding box center [508, 180] width 138 height 19
click at [433, 176] on input "Superbe gîte au pied du [GEOGRAPHIC_DATA]" at bounding box center [506, 180] width 151 height 8
checkbox input "true"
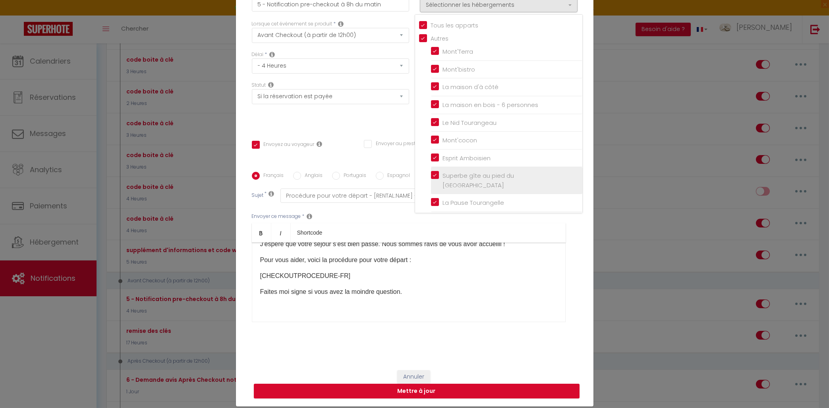
checkbox input "true"
checkbox input "false"
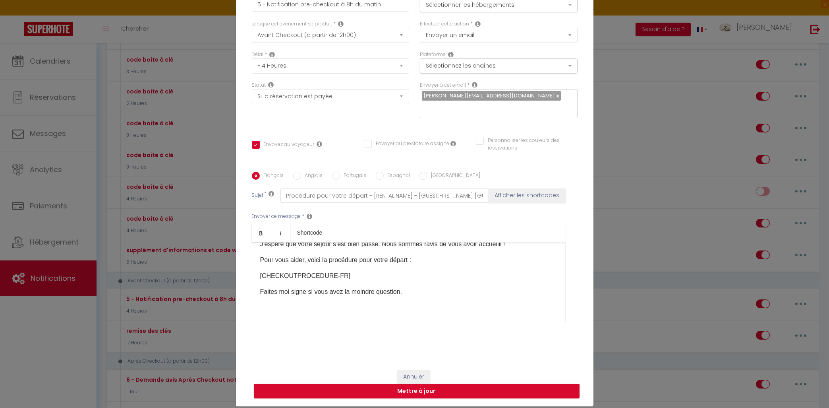
click at [448, 12] on div "Pour cet hébergement Sélectionner les hébergements Tous les apparts Autres [GEO…" at bounding box center [499, 5] width 168 height 31
click at [450, 3] on button "Sélectionner les hébergements" at bounding box center [499, 4] width 158 height 15
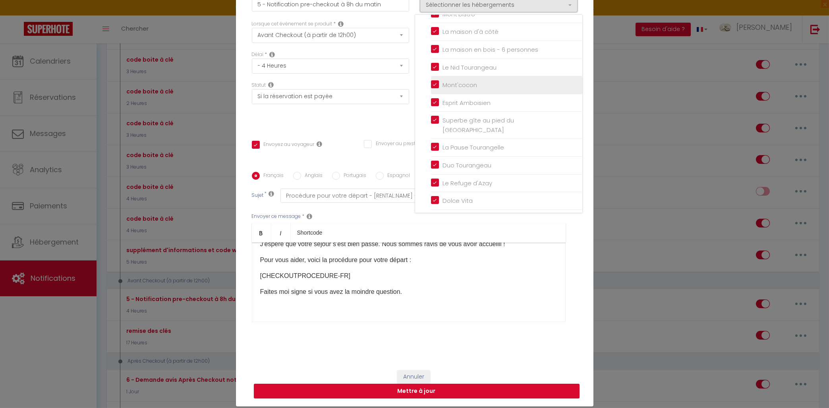
scroll to position [59, 0]
click at [435, 389] on button "Mettre à jour" at bounding box center [417, 390] width 326 height 15
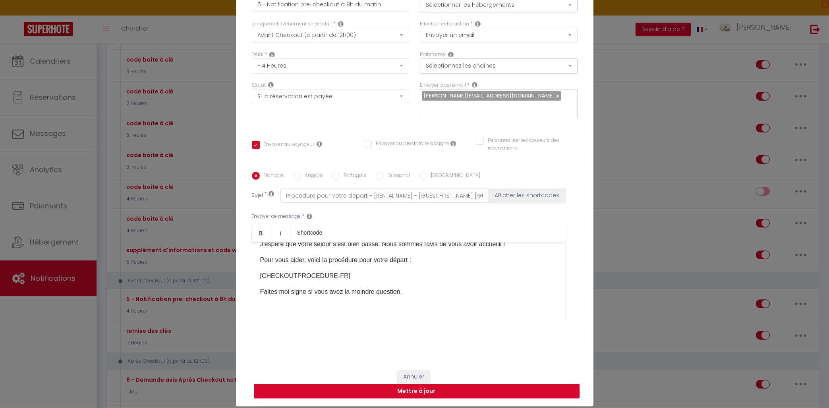
checkbox input "true"
checkbox input "false"
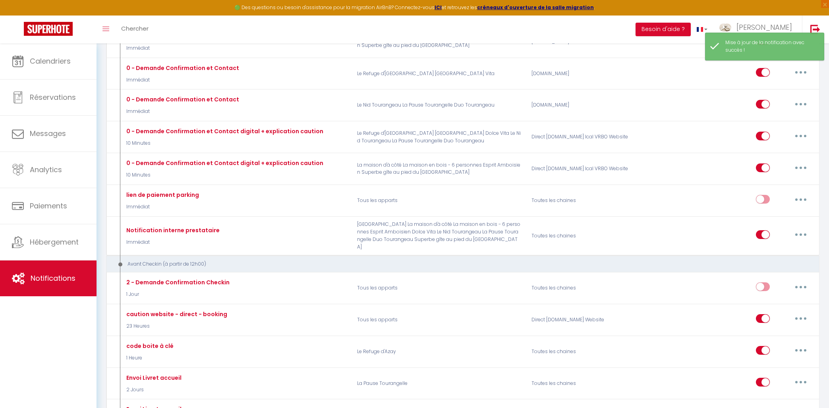
scroll to position [0, 0]
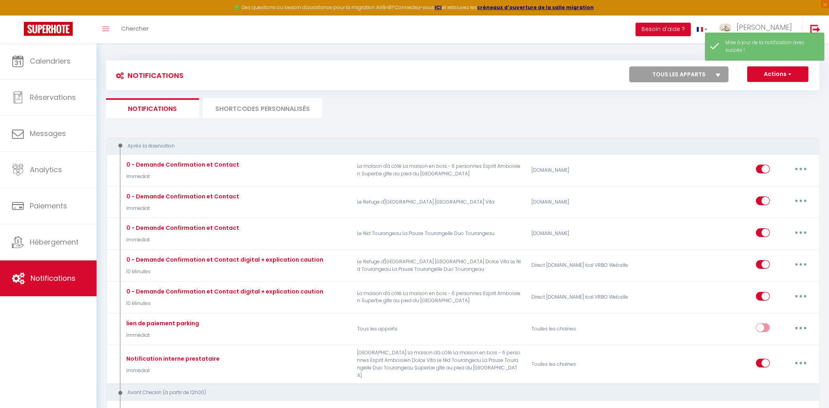
click at [239, 110] on li "SHORTCODES PERSONNALISÉS" at bounding box center [262, 107] width 119 height 19
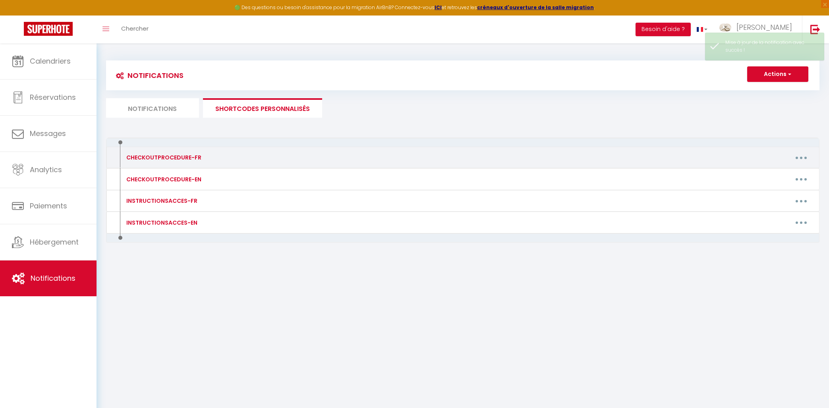
click at [228, 156] on div "CHECKOUTPROCEDURE-FR" at bounding box center [206, 157] width 175 height 13
click at [795, 156] on button "button" at bounding box center [801, 157] width 22 height 13
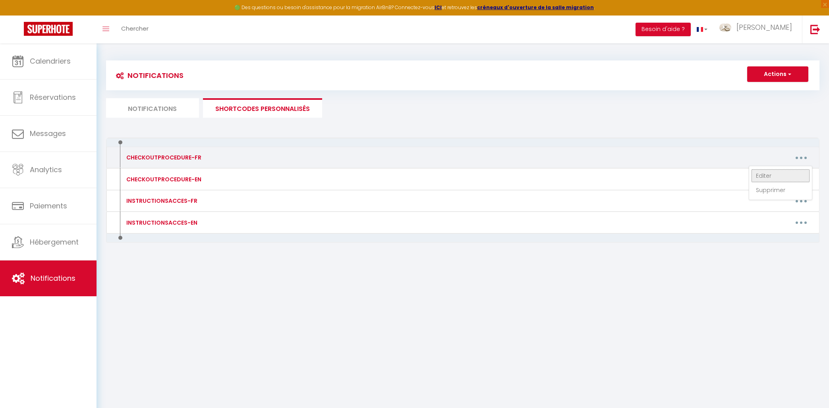
click at [756, 175] on link "Editer" at bounding box center [780, 176] width 59 height 14
type input "CHECKOUTPROCEDURE-FR"
type textarea "1 - Faire la vaisselle et jeter les poubelles 2 - A 11h00 maximum, fermer à clé…"
type textarea "1 - Faire la vaisselle et jeter les poubelles ( le local poubelle est accessibl…"
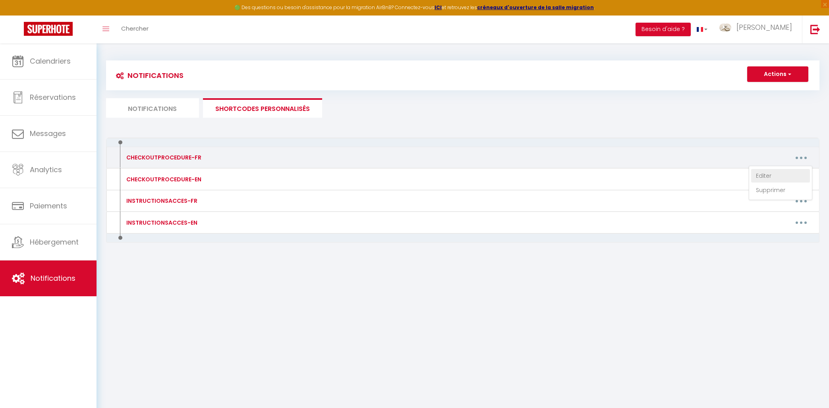
type textarea "1 - Faire la vaisselle et jeter les poubelles 2 - A 10h00 maximum, fermer à clé…"
type textarea "1 - Faire la vaisselle et jeter les poubelles. Vous avez une benne à verre dans…"
type textarea "1 - Faire la vaisselle et fermer votre sac poubelle. Si besoin, pour le verre, …"
type textarea "1 - Faire la vaisselle et jeter les poubelles ( le local poubelle est accessibl…"
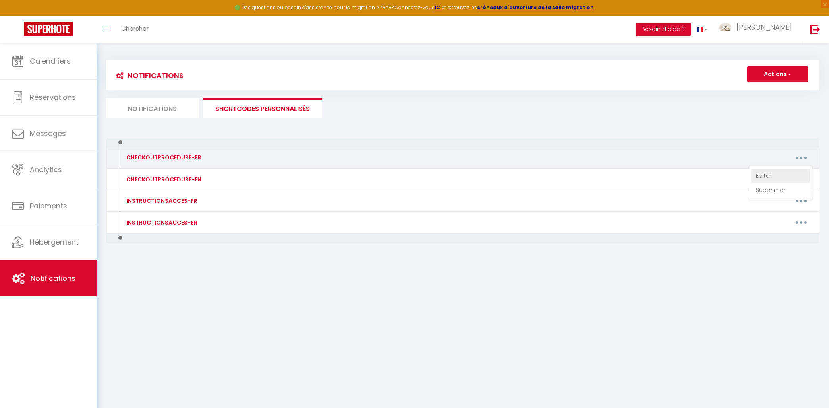
type textarea "1 - Faire la vaisselle et fermer votre sac poubelle. Si besoin, pour le verre, …"
type textarea "1 - Faire la vaisselle et jeter les poubelles 2- Rassembler le linge utilisé au…"
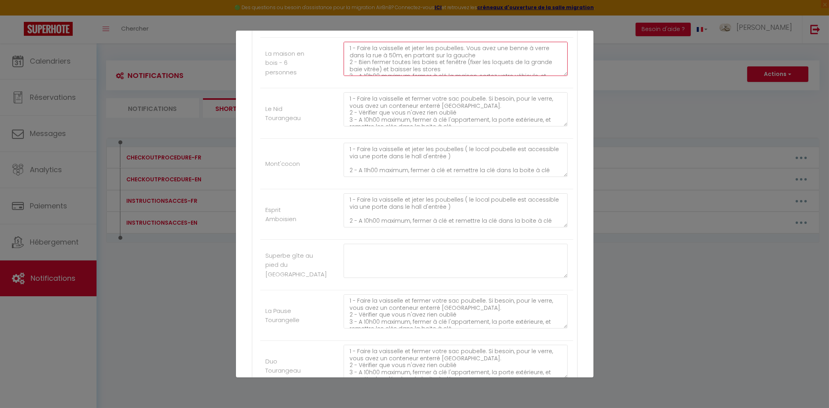
scroll to position [14, 0]
drag, startPoint x: 347, startPoint y: 47, endPoint x: 516, endPoint y: 74, distance: 170.9
click at [516, 74] on textarea "1 - Faire la vaisselle et jeter les poubelles. Vous avez une benne à verre dans…" at bounding box center [456, 59] width 224 height 34
click at [366, 107] on textarea "1 - Faire la vaisselle et fermer votre sac poubelle. Si besoin, pour le verre, …" at bounding box center [456, 109] width 224 height 34
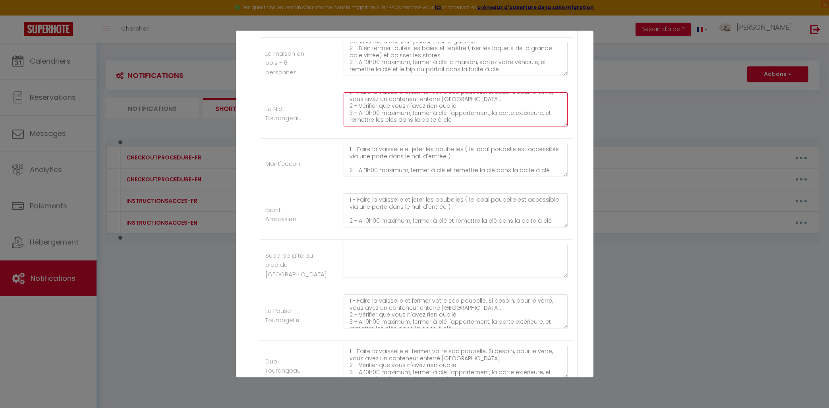
drag, startPoint x: 347, startPoint y: 99, endPoint x: 467, endPoint y: 109, distance: 120.8
click at [467, 108] on textarea "1 - Faire la vaisselle et fermer votre sac poubelle. Si besoin, pour le verre, …" at bounding box center [456, 109] width 224 height 34
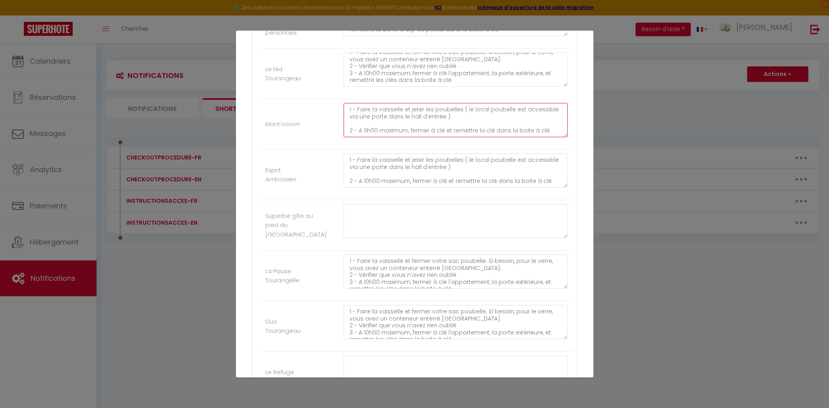
click at [468, 109] on textarea "1 - Faire la vaisselle et jeter les poubelles ( le local poubelle est accessibl…" at bounding box center [456, 120] width 224 height 34
drag, startPoint x: 451, startPoint y: 81, endPoint x: 339, endPoint y: 49, distance: 116.8
click at [344, 52] on textarea "1 - Faire la vaisselle et fermer votre sac poubelle. Si besoin, pour le verre, …" at bounding box center [456, 69] width 224 height 34
click at [366, 214] on textarea at bounding box center [456, 221] width 224 height 34
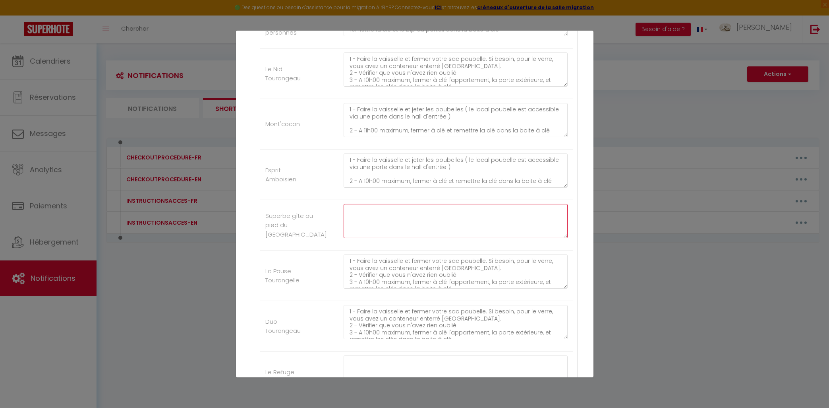
paste textarea "1 - Faire la vaisselle et fermer votre sac poubelle. Si besoin, pour le verre, …"
drag, startPoint x: 410, startPoint y: 212, endPoint x: 566, endPoint y: 209, distance: 156.2
click at [566, 209] on textarea "1 - Faire la vaisselle et fermer votre sac poubelle. Si besoin, pour le verre, …" at bounding box center [456, 221] width 224 height 34
drag, startPoint x: 447, startPoint y: 227, endPoint x: 540, endPoint y: 225, distance: 93.8
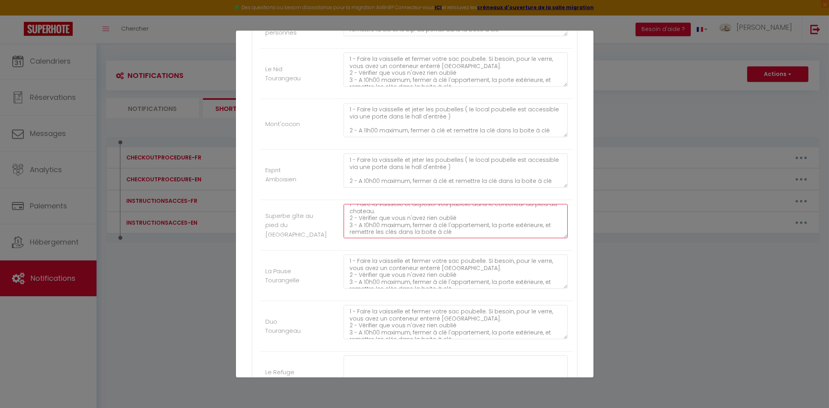
click at [540, 225] on textarea "1 - Faire la vaisselle et déposer vos pubelle dans le conteneur au pied du chat…" at bounding box center [456, 221] width 224 height 34
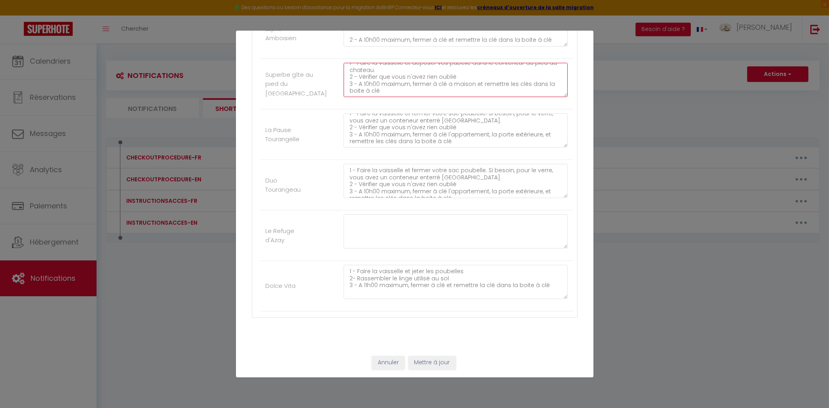
scroll to position [502, 0]
type textarea "1 - Faire la vaisselle et déposer vos pubelle dans le conteneur au pied du chat…"
click at [433, 361] on button "Mettre à jour" at bounding box center [432, 363] width 48 height 14
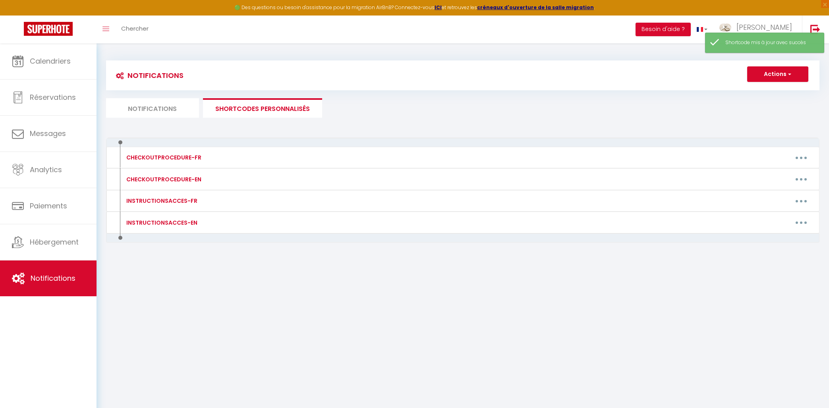
click at [128, 110] on li "Notifications" at bounding box center [152, 107] width 93 height 19
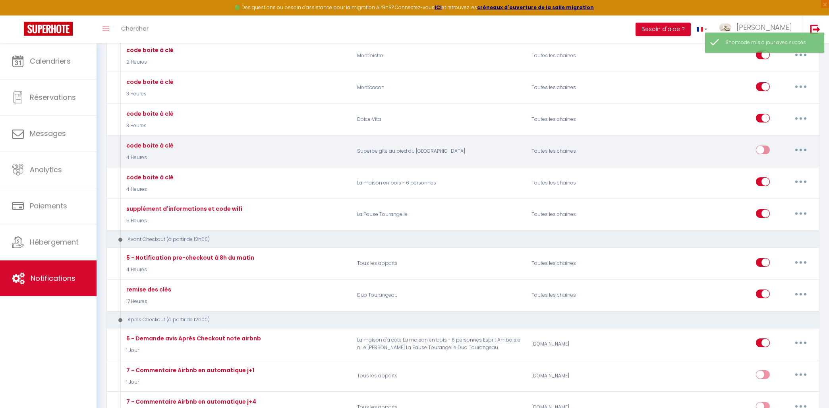
scroll to position [1107, 0]
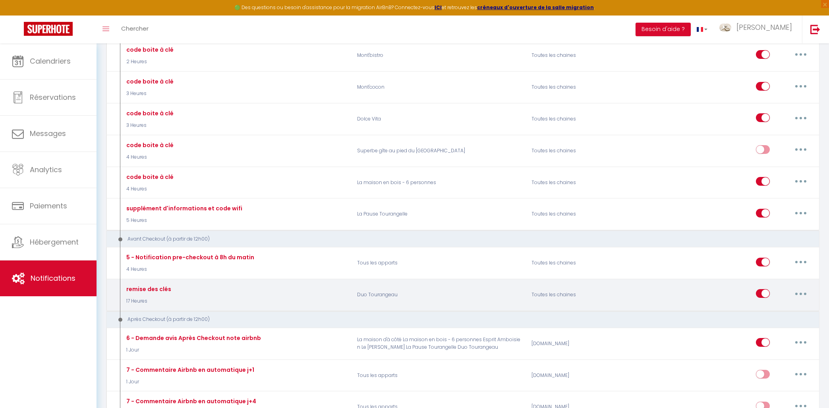
click at [809, 290] on button "button" at bounding box center [801, 293] width 22 height 13
click at [767, 310] on link "Editer" at bounding box center [780, 312] width 59 height 14
type input "remise des clés"
select select "4"
select select "17 Heures"
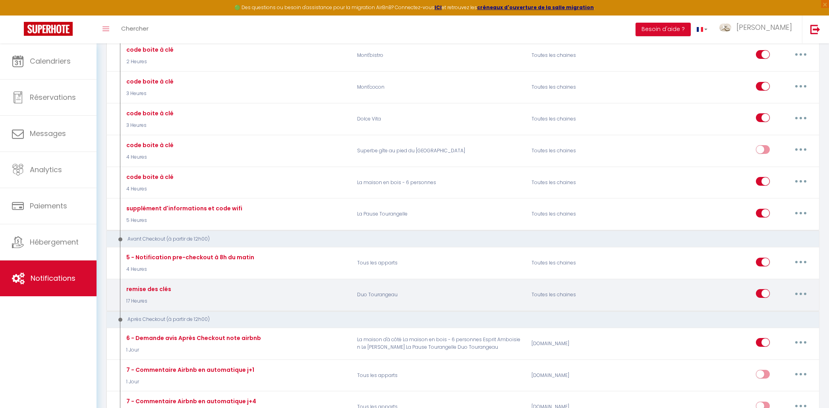
select select "if_booking_is_paid"
checkbox input "true"
checkbox input "false"
radio input "true"
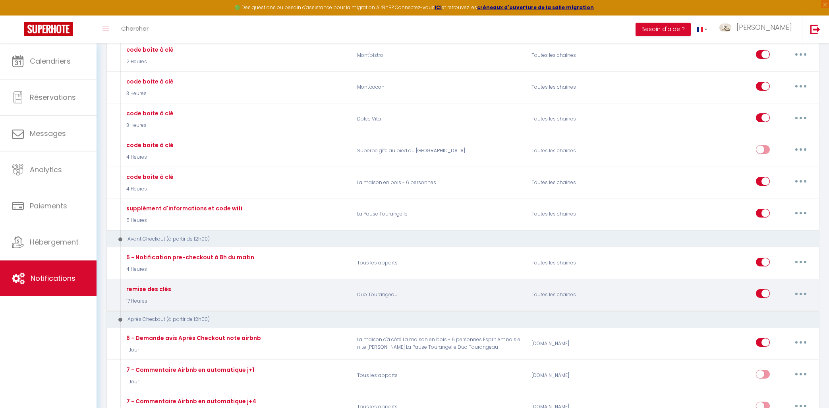
type input "remise des clés"
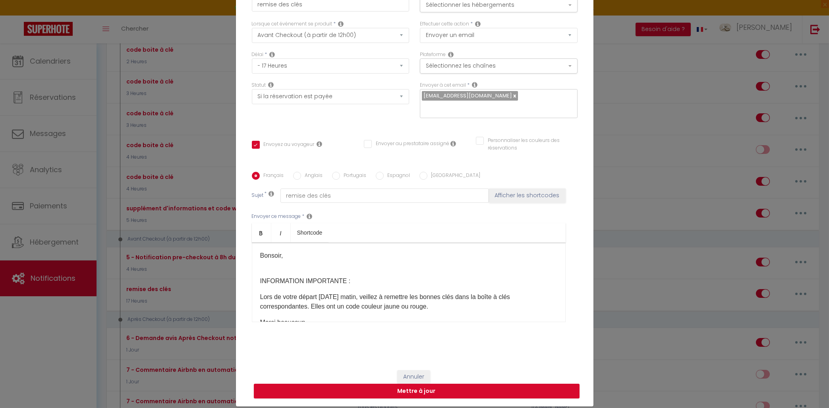
scroll to position [21, 0]
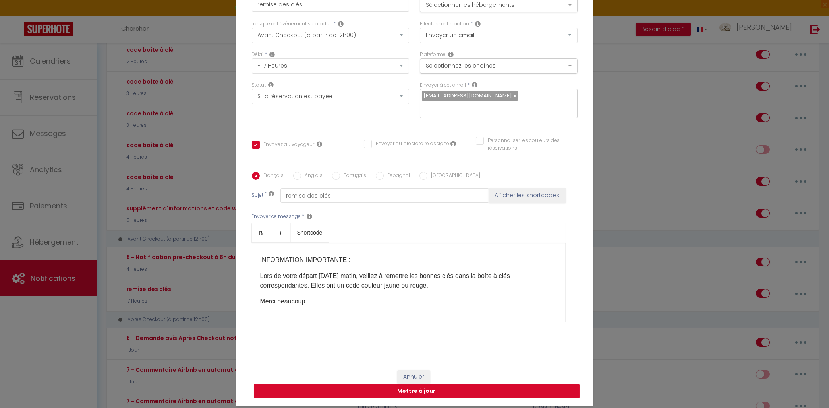
click at [408, 391] on button "Mettre à jour" at bounding box center [417, 390] width 326 height 15
checkbox input "true"
checkbox input "false"
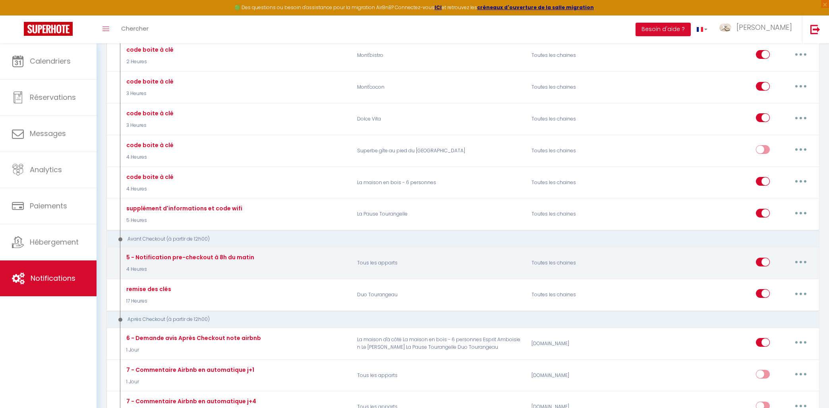
click at [800, 255] on button "button" at bounding box center [801, 261] width 22 height 13
click at [767, 278] on link "Editer" at bounding box center [780, 280] width 59 height 14
type input "5 - Notification pre-checkout à 8h du matin"
select select "4"
select select "4 Heures"
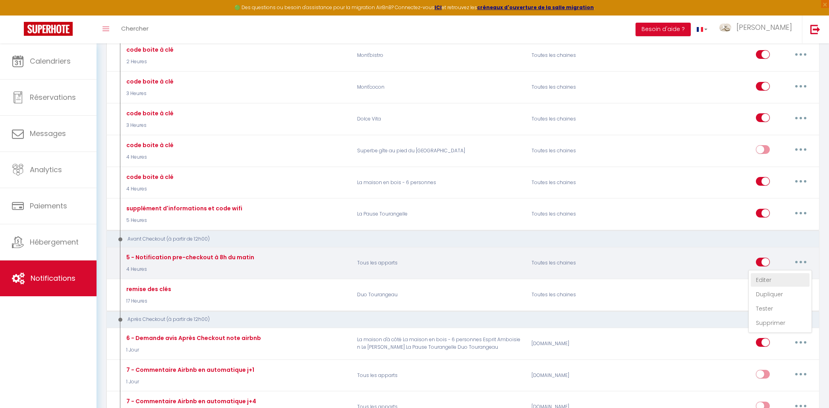
select select "if_booking_is_paid"
checkbox input "true"
checkbox input "false"
radio input "true"
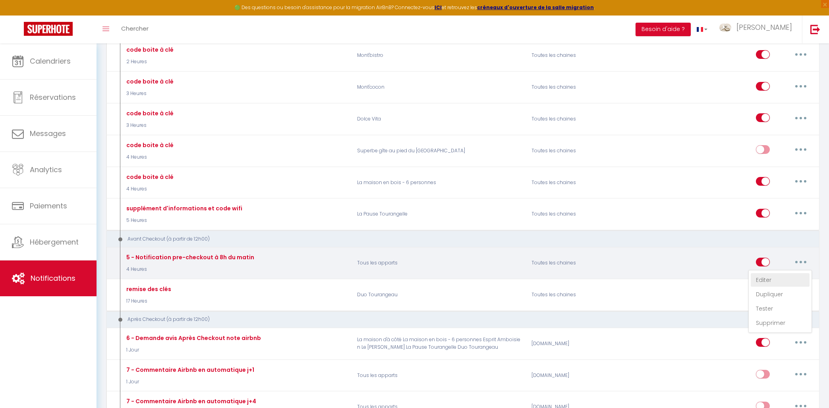
type input "Procédure pour votre départ - [RENTAL:NAME] - [GUEST:FIRST_NAME] [GUEST:NAME]"
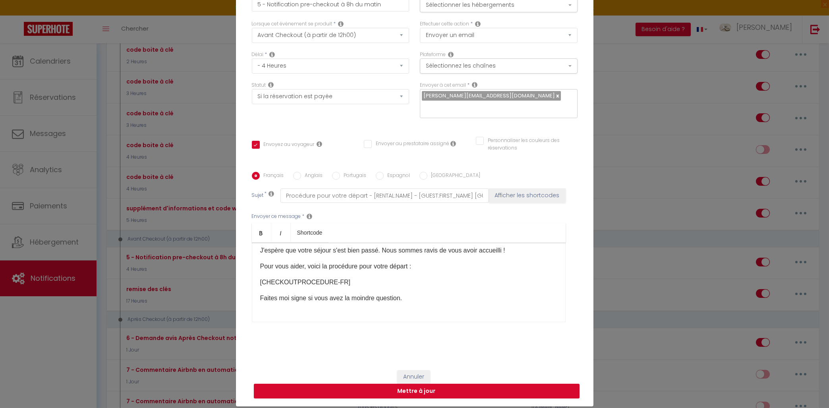
scroll to position [50, 0]
click at [470, 8] on button "Sélectionner les hébergements" at bounding box center [499, 4] width 158 height 15
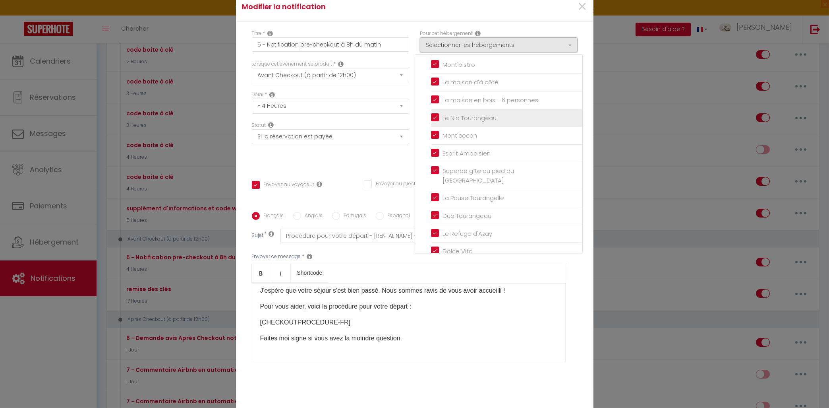
scroll to position [59, 0]
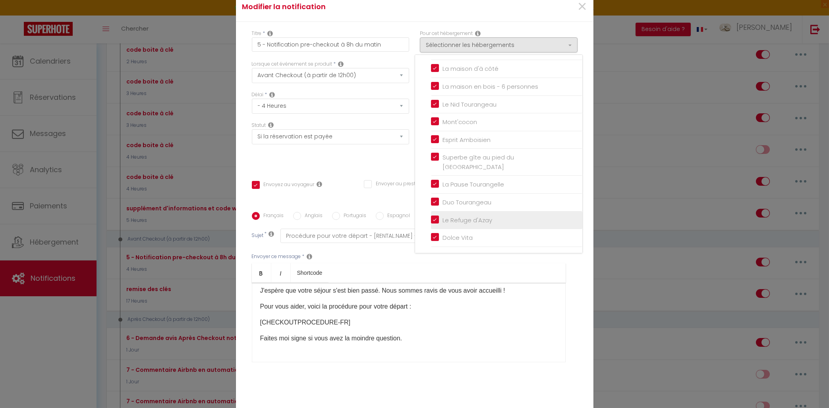
click at [434, 218] on input "Le Refuge d'Azay" at bounding box center [506, 220] width 151 height 8
checkbox input "false"
checkbox input "true"
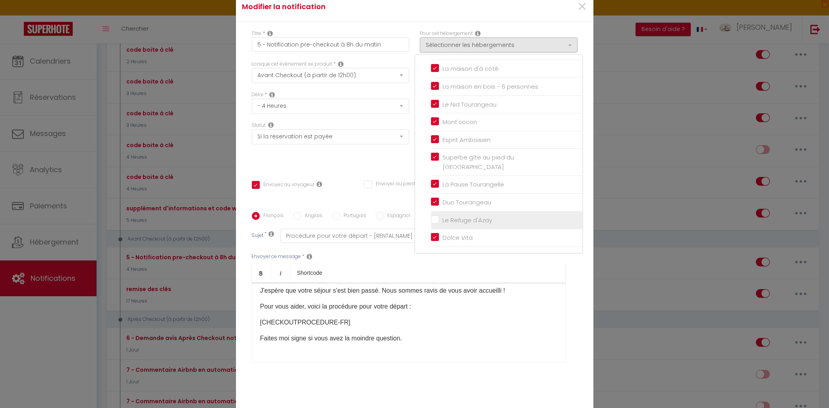
checkbox input "false"
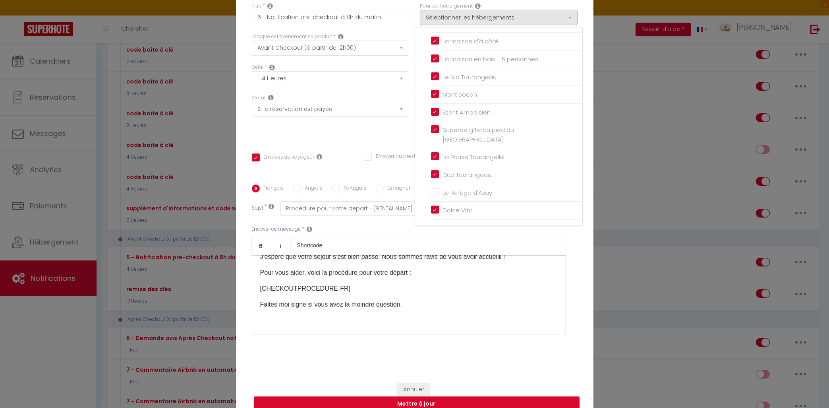
scroll to position [50, 0]
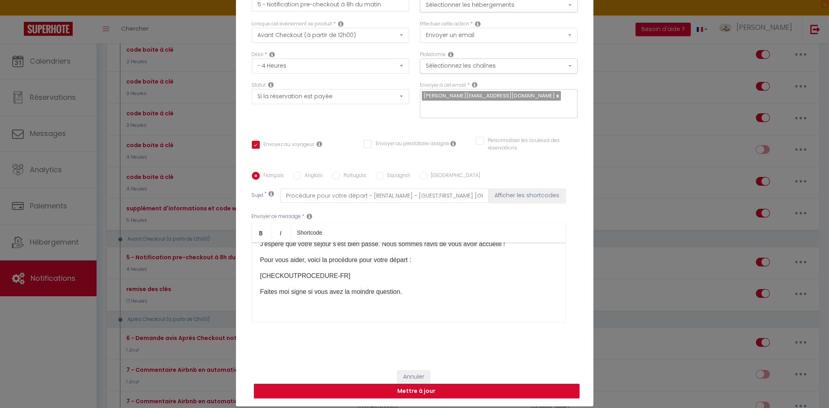
click at [440, 393] on button "Mettre à jour" at bounding box center [417, 390] width 326 height 15
checkbox input "true"
checkbox input "false"
